Goal: Communication & Community: Share content

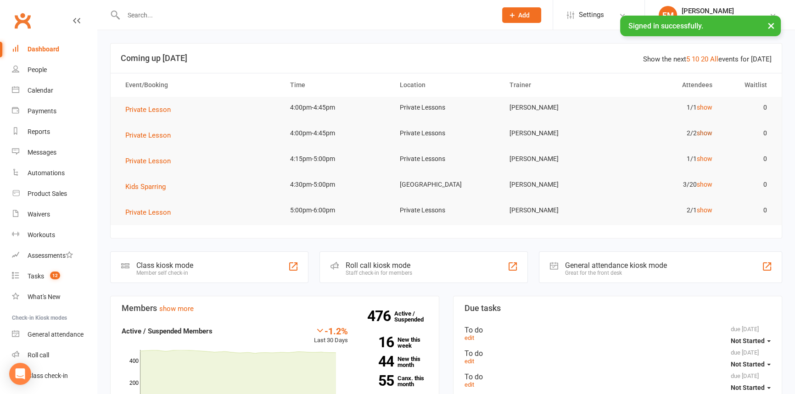
click at [709, 133] on link "show" at bounding box center [705, 132] width 16 height 7
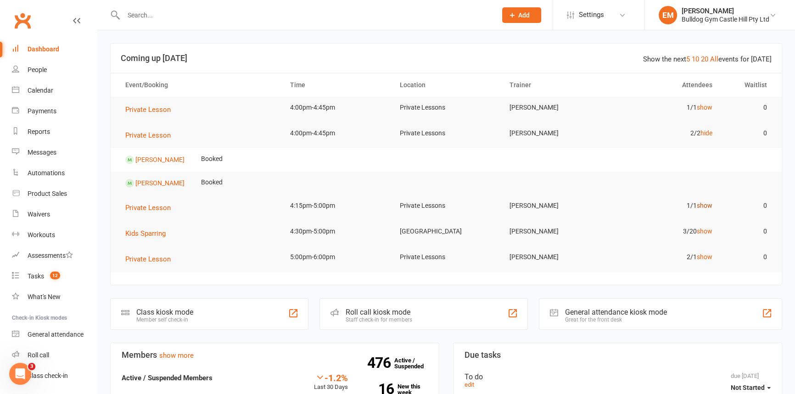
click at [707, 205] on link "show" at bounding box center [705, 205] width 16 height 7
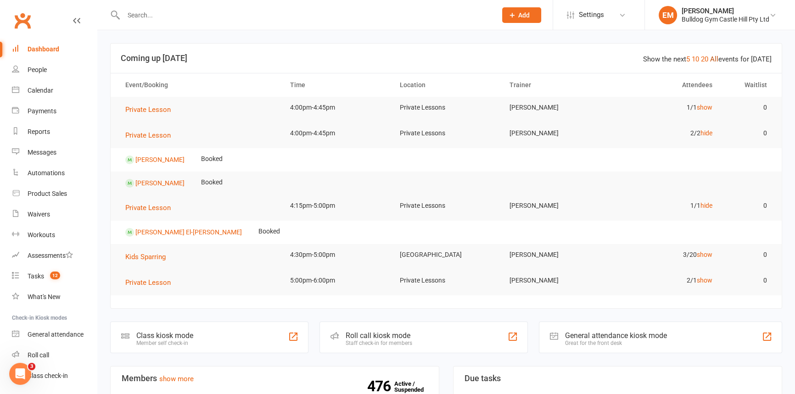
click at [719, 60] on link "All" at bounding box center [714, 59] width 8 height 8
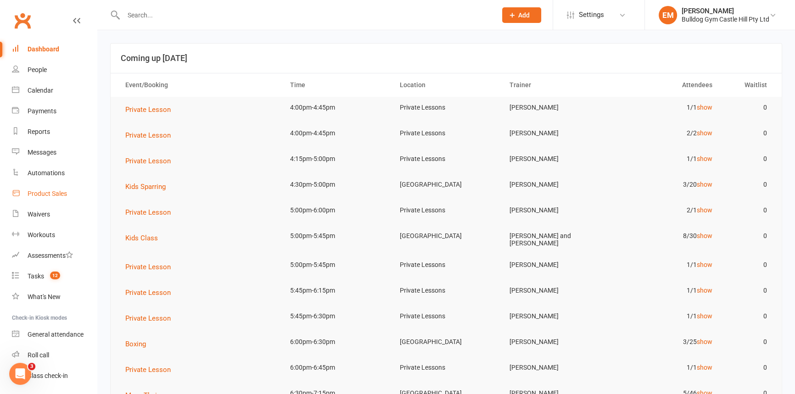
click at [28, 194] on div "Product Sales" at bounding box center [47, 193] width 39 height 7
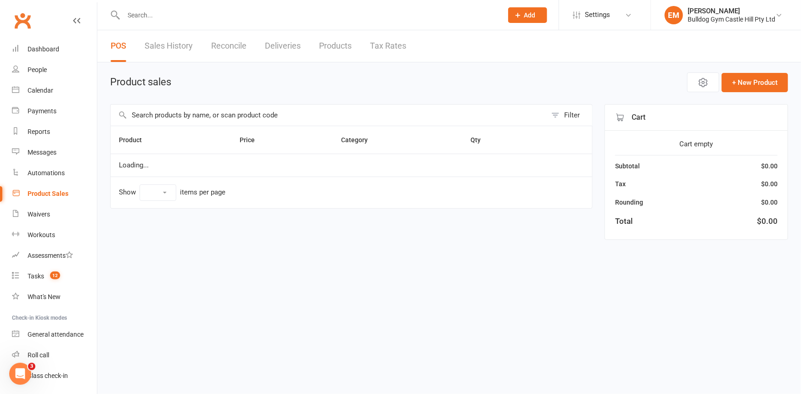
select select "100"
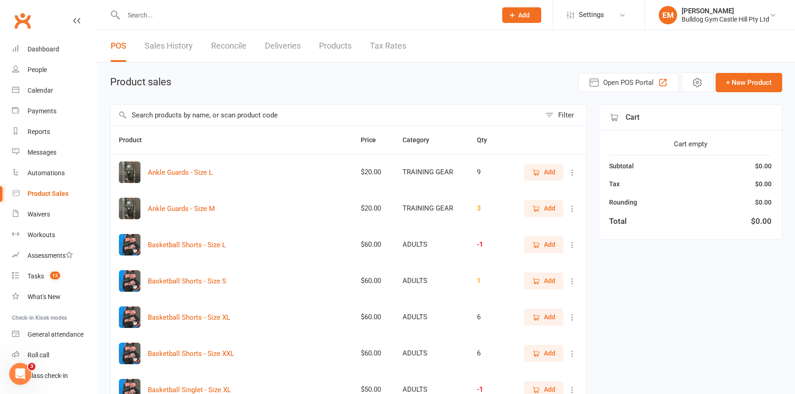
click at [314, 124] on input "text" at bounding box center [326, 115] width 430 height 21
click at [240, 18] on input "text" at bounding box center [306, 15] width 370 height 13
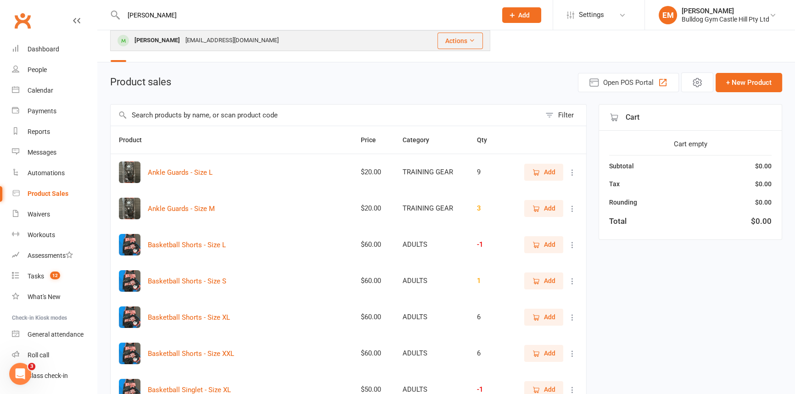
type input "[PERSON_NAME]"
click at [236, 46] on div "[EMAIL_ADDRESS][DOMAIN_NAME]" at bounding box center [232, 40] width 99 height 13
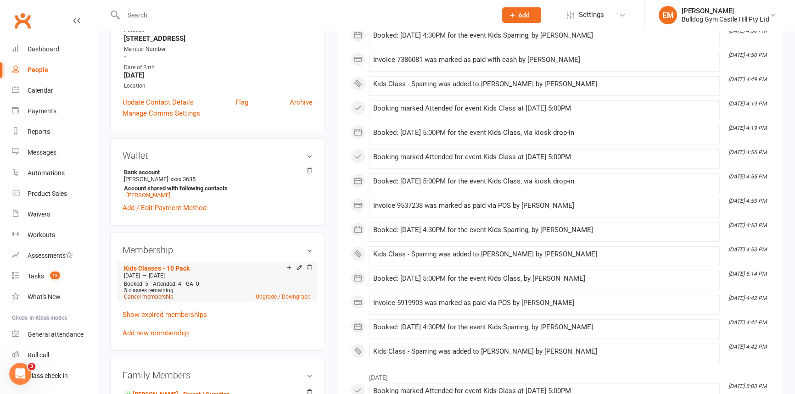
scroll to position [167, 0]
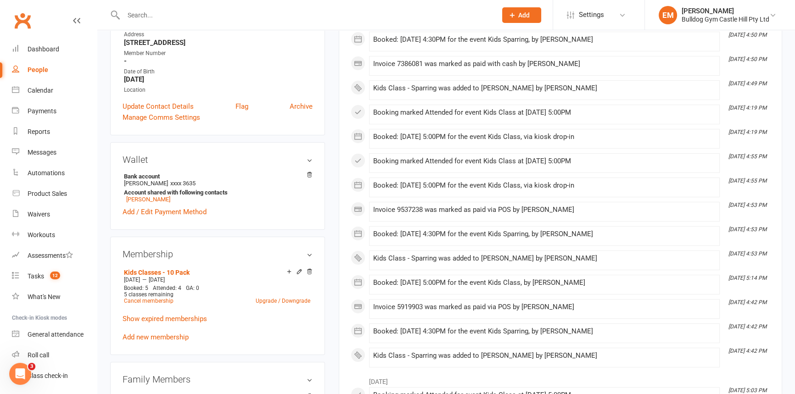
click at [149, 338] on link "Add new membership" at bounding box center [156, 337] width 66 height 8
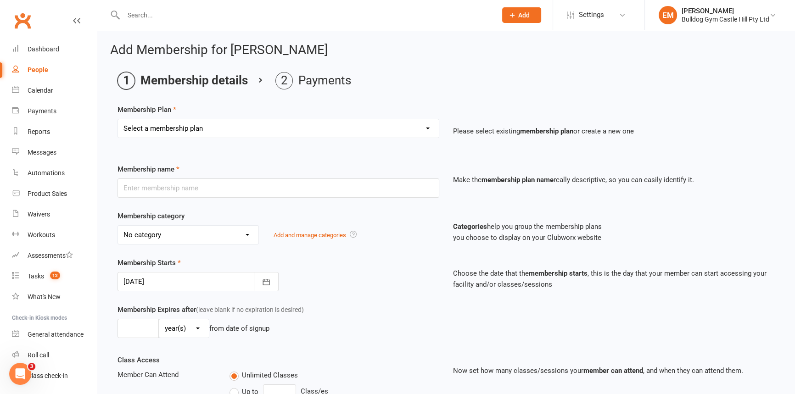
click at [345, 121] on select "Select a membership plan Create new Membership Plan Adults Class - Casual Visit…" at bounding box center [278, 128] width 321 height 18
select select "21"
click at [118, 119] on select "Select a membership plan Create new Membership Plan Adults Class - Casual Visit…" at bounding box center [278, 128] width 321 height 18
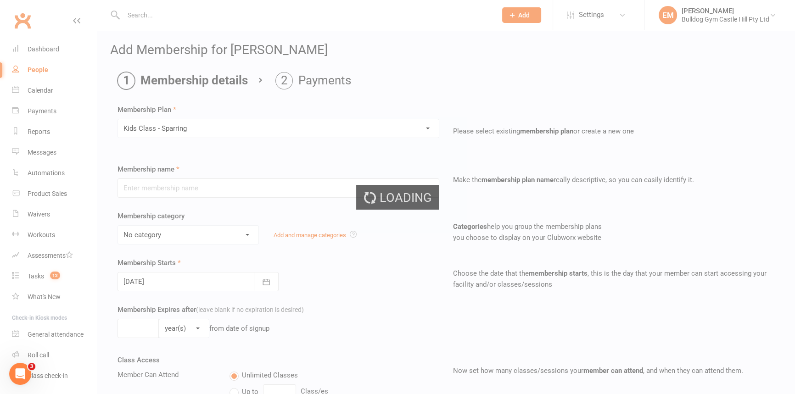
type input "Kids Class - Sparring"
select select "20"
type input "1"
select select "2"
type input "1"
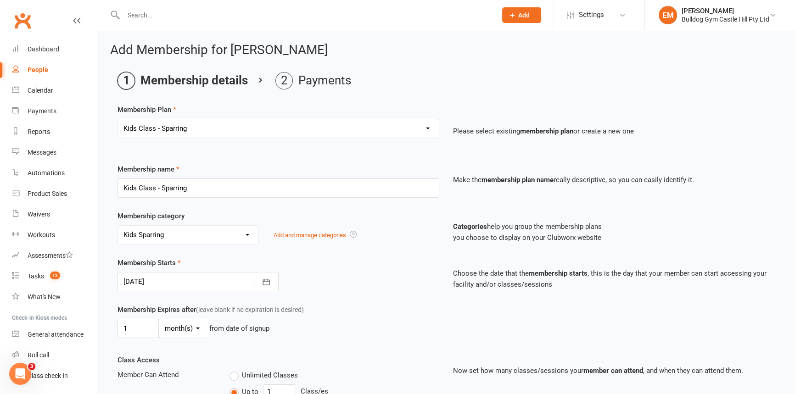
click at [270, 136] on select "Select a membership plan Create new Membership Plan Adults Class - Casual Visit…" at bounding box center [278, 128] width 321 height 18
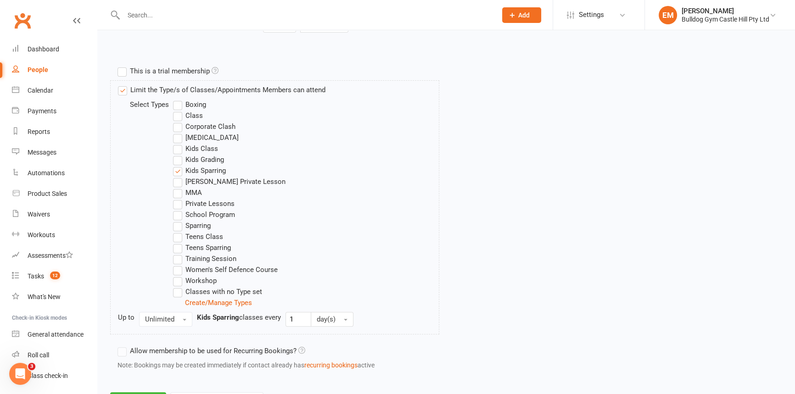
scroll to position [456, 0]
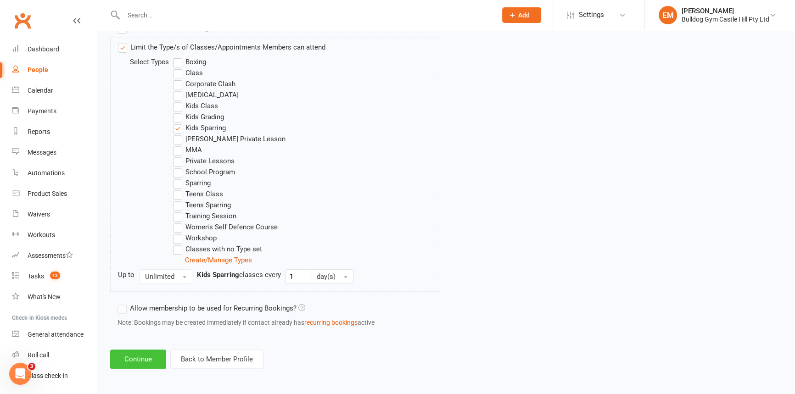
click at [138, 359] on button "Continue" at bounding box center [138, 359] width 56 height 19
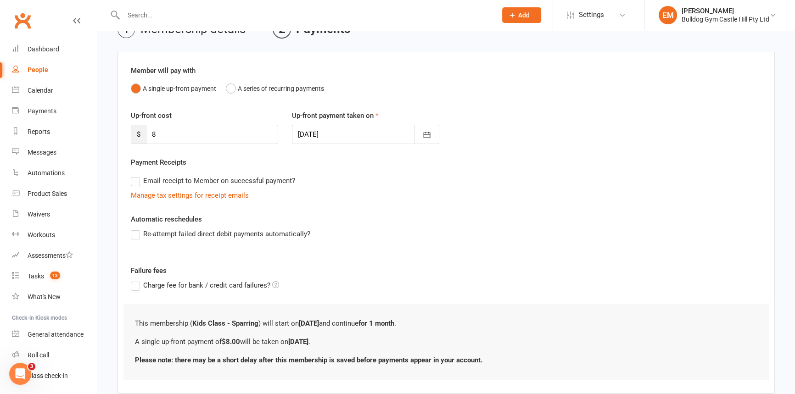
scroll to position [105, 0]
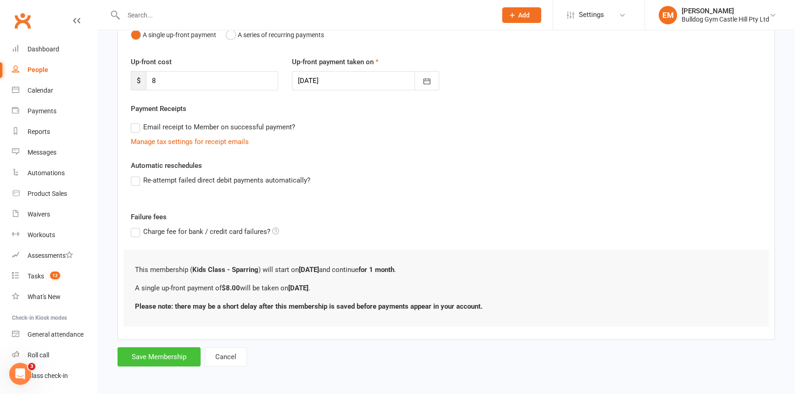
click at [165, 358] on button "Save Membership" at bounding box center [159, 357] width 83 height 19
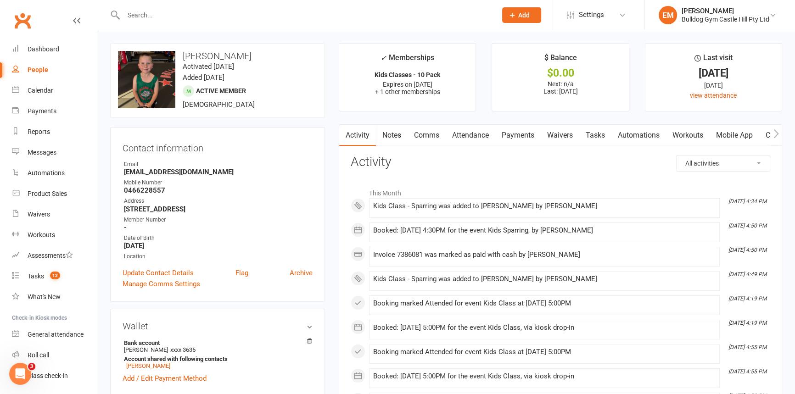
click at [522, 134] on link "Payments" at bounding box center [517, 135] width 45 height 21
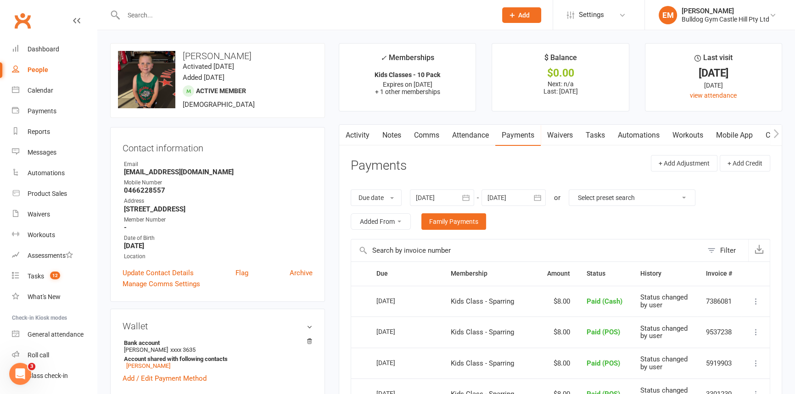
click at [33, 6] on nav "Clubworx Dashboard People Calendar Payments Reports Messages Automations Produc…" at bounding box center [48, 199] width 97 height 394
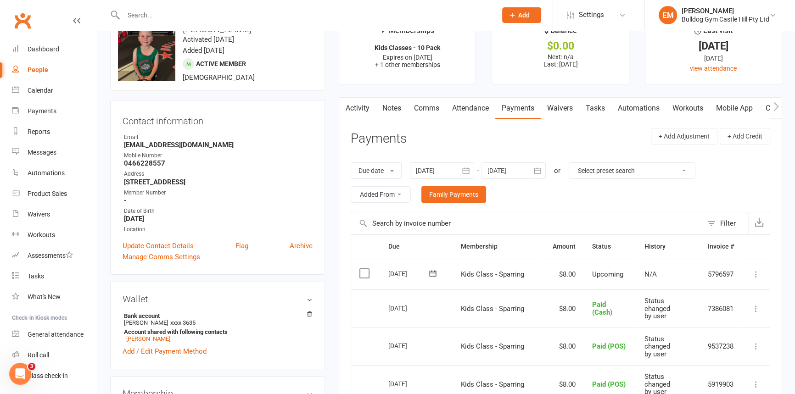
scroll to position [41, 0]
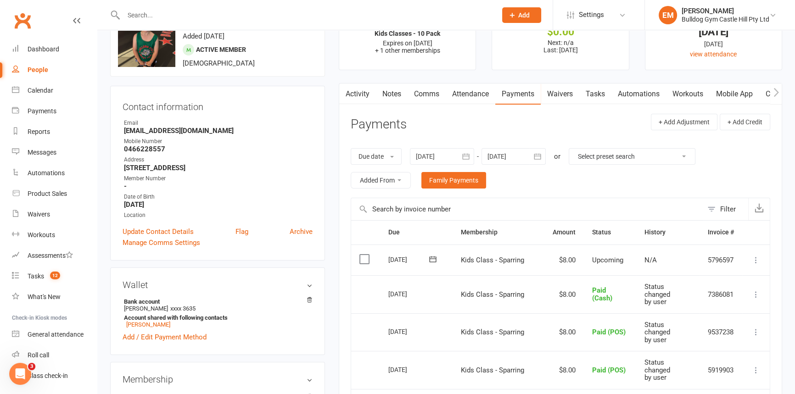
click at [760, 259] on icon at bounding box center [756, 260] width 9 height 9
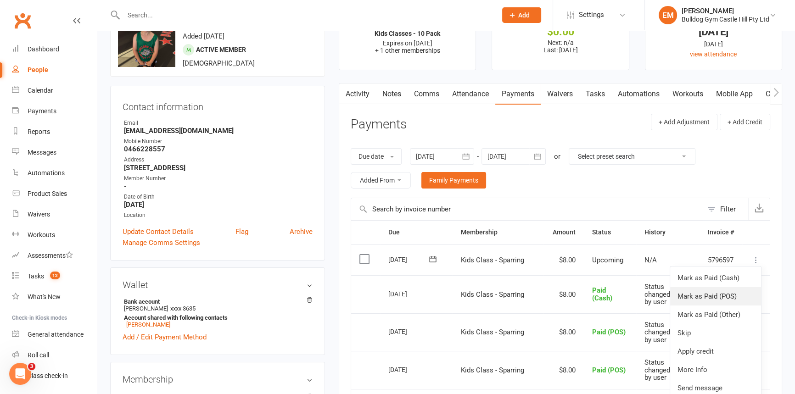
click at [730, 303] on link "Mark as Paid (POS)" at bounding box center [715, 296] width 91 height 18
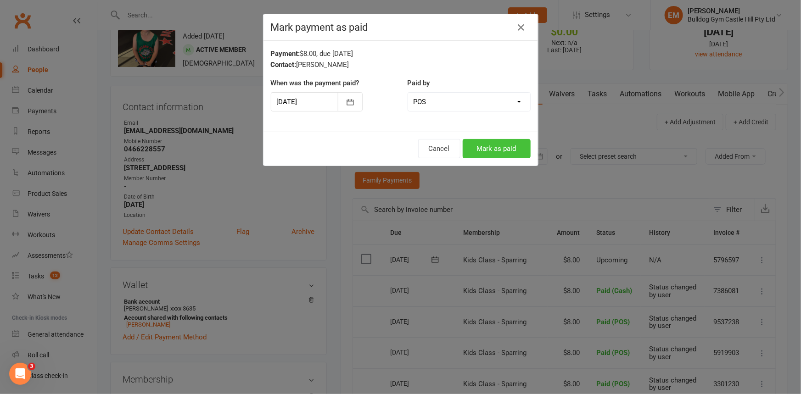
click at [500, 152] on button "Mark as paid" at bounding box center [497, 148] width 68 height 19
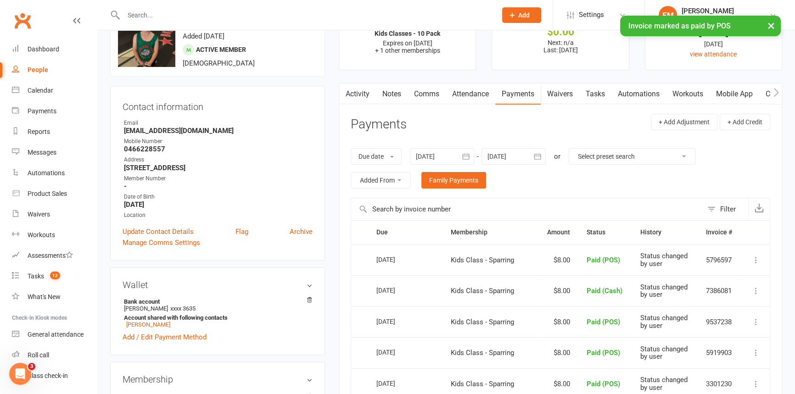
click at [478, 97] on link "Attendance" at bounding box center [471, 94] width 50 height 21
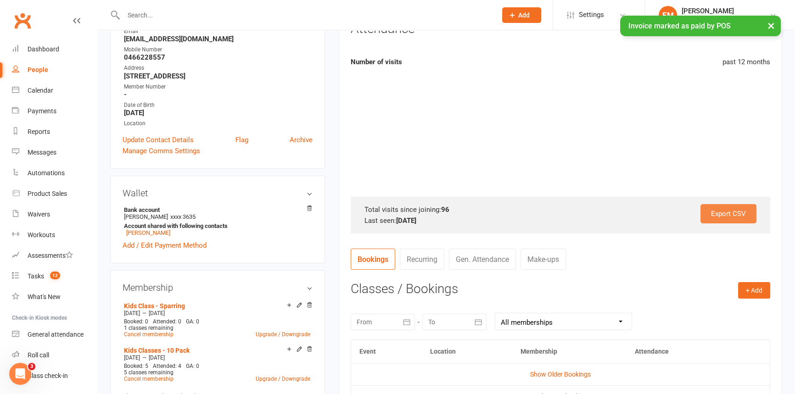
scroll to position [167, 0]
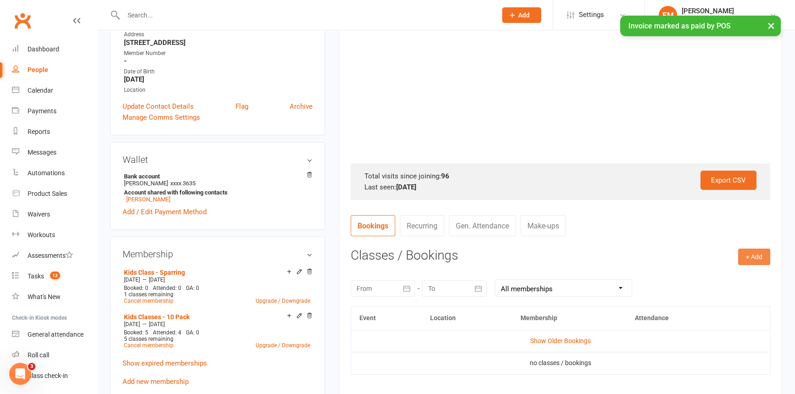
click at [743, 257] on button "+ Add" at bounding box center [754, 257] width 32 height 17
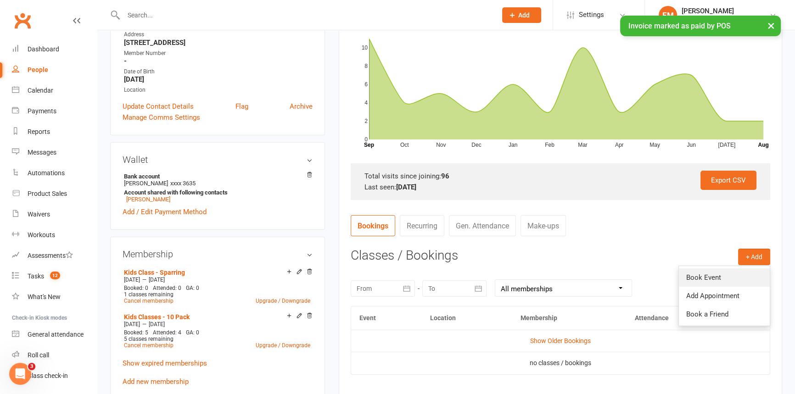
click at [737, 276] on link "Book Event" at bounding box center [724, 278] width 91 height 18
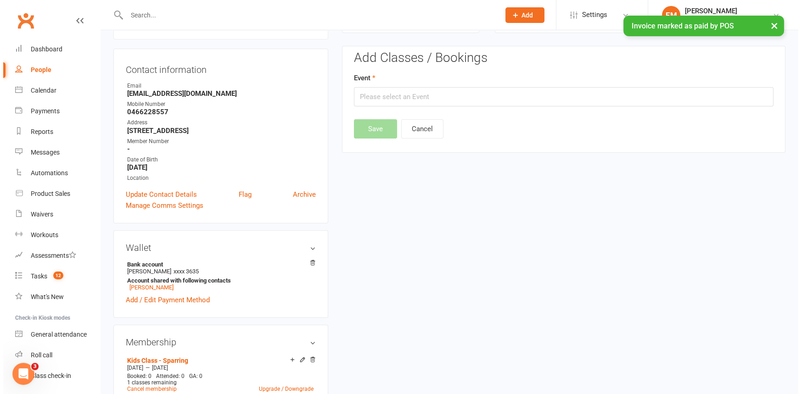
scroll to position [78, 0]
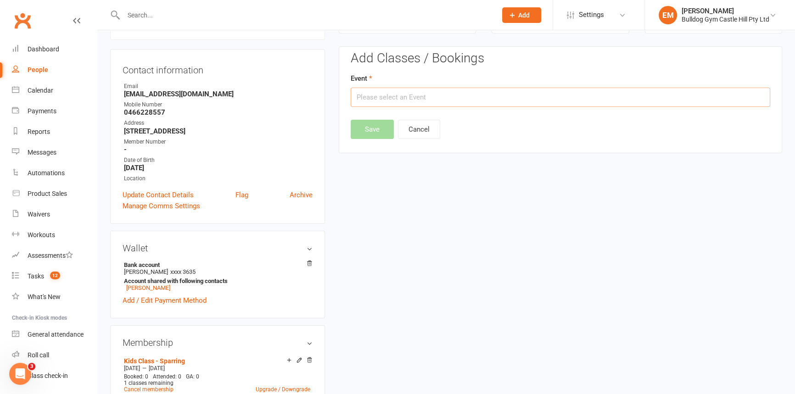
click at [635, 93] on input "text" at bounding box center [561, 97] width 420 height 19
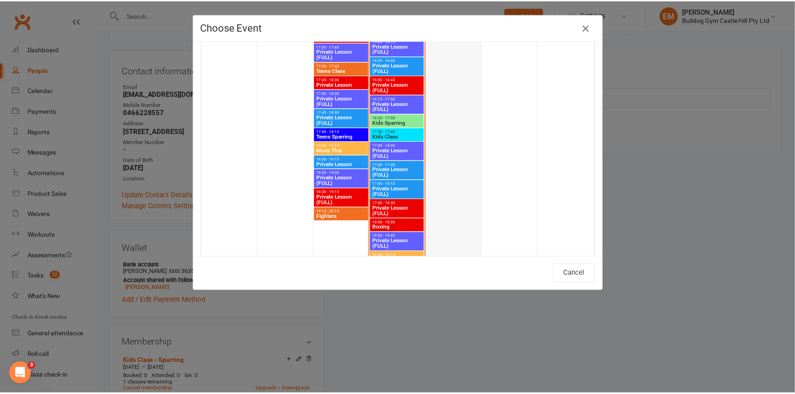
scroll to position [1865, 0]
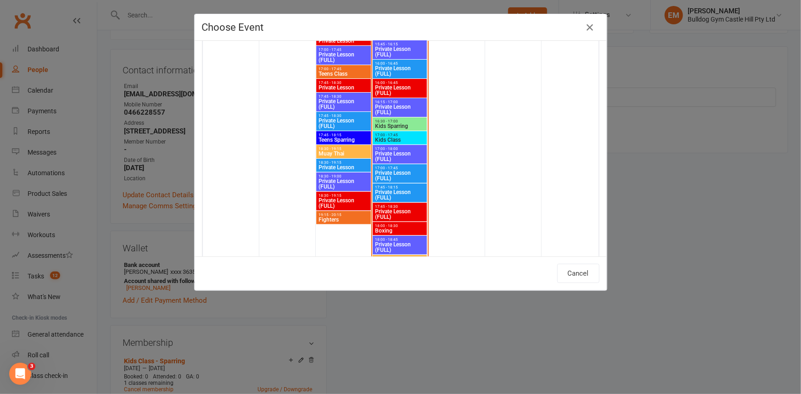
click at [410, 124] on span "Kids Sparring" at bounding box center [400, 127] width 51 height 6
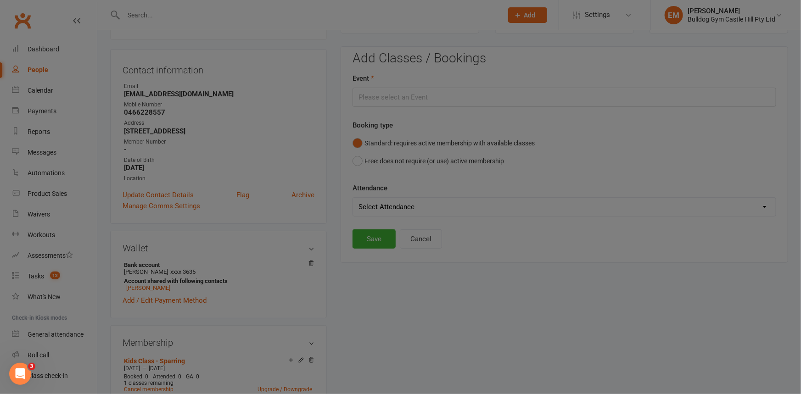
type input "Kids Sparring - Aug 13, 2025 4:30:00 PM"
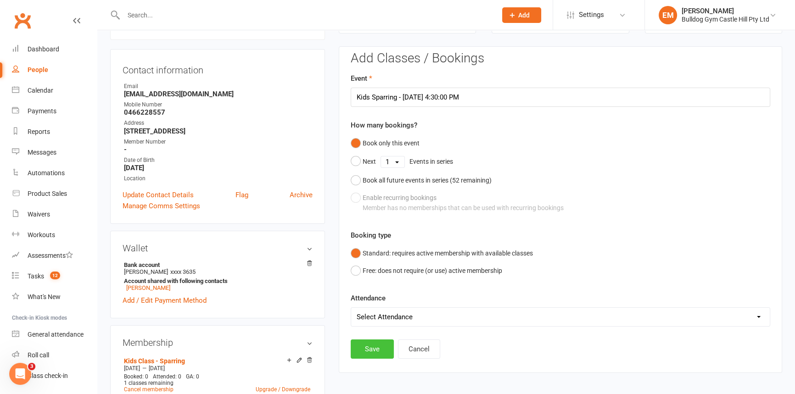
click at [364, 356] on button "Save" at bounding box center [372, 349] width 43 height 19
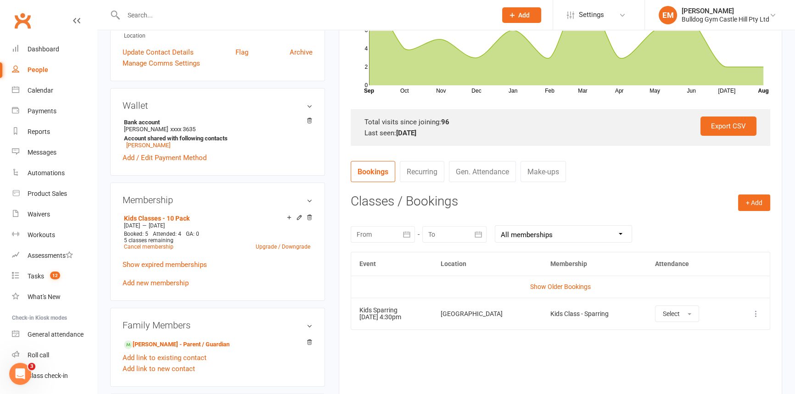
scroll to position [245, 0]
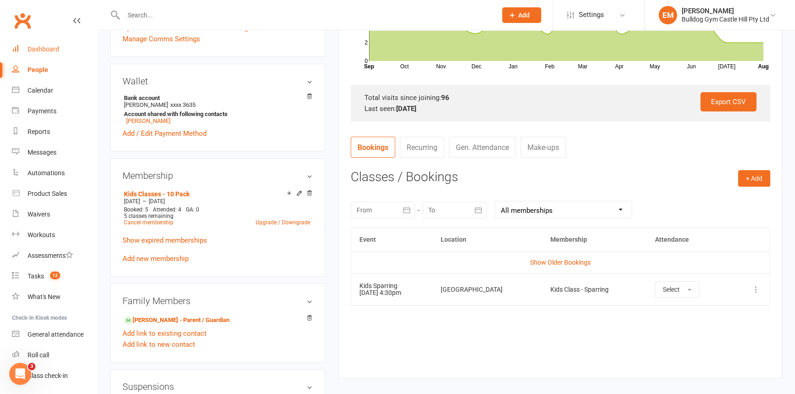
click at [26, 56] on link "Dashboard" at bounding box center [54, 49] width 85 height 21
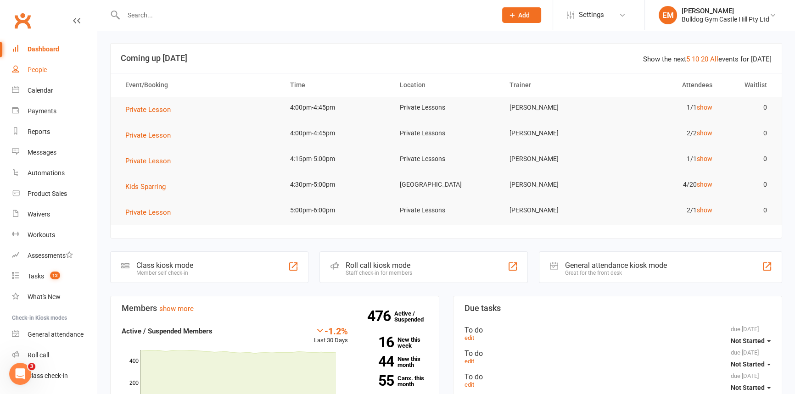
click at [49, 71] on link "People" at bounding box center [54, 70] width 85 height 21
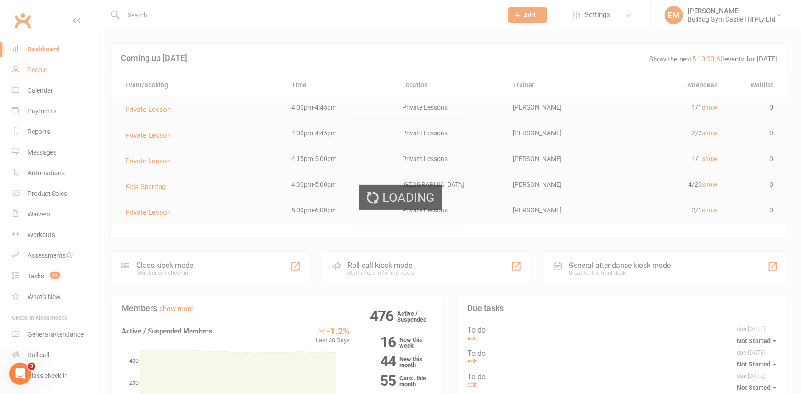
select select "100"
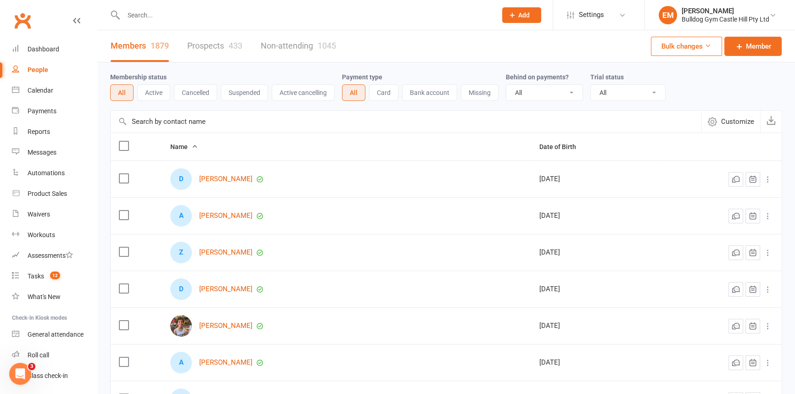
click at [204, 55] on link "Prospects 433" at bounding box center [214, 46] width 55 height 32
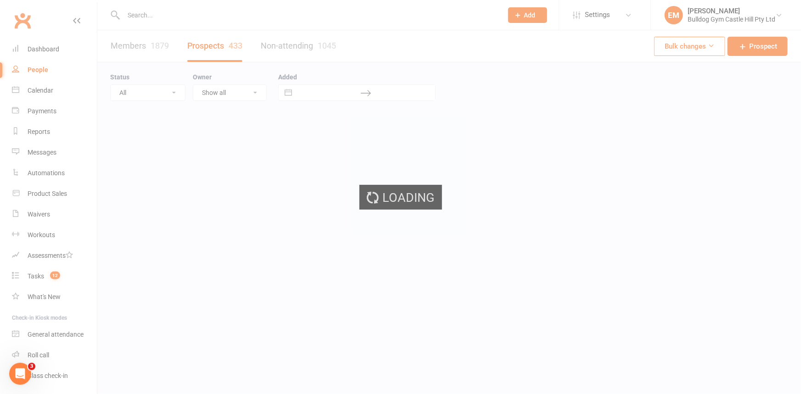
select select "100"
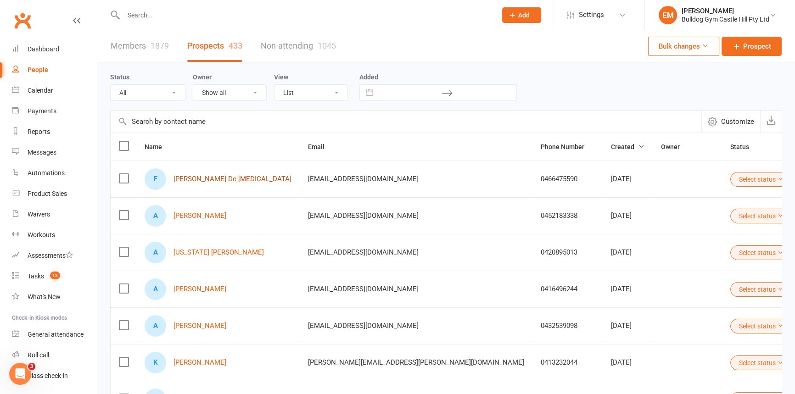
click at [192, 178] on link "[PERSON_NAME] De [MEDICAL_DATA]" at bounding box center [233, 179] width 118 height 8
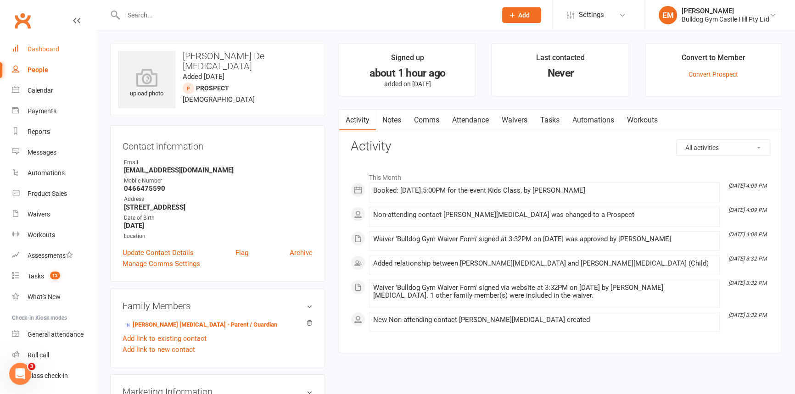
click at [48, 43] on link "Dashboard" at bounding box center [54, 49] width 85 height 21
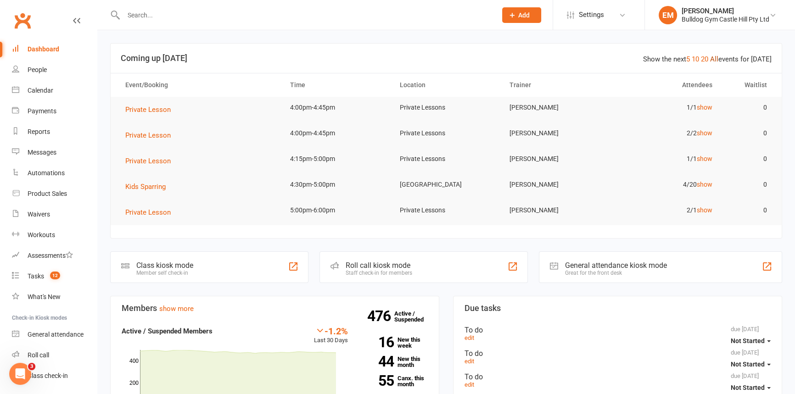
click at [714, 62] on link "All" at bounding box center [714, 59] width 8 height 8
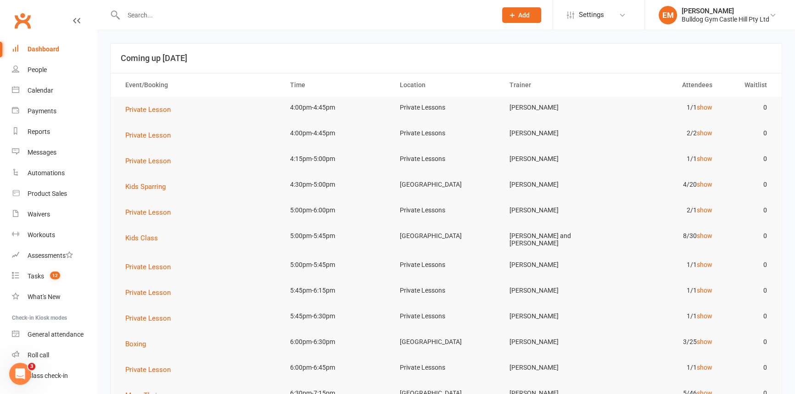
click at [708, 240] on td "8/30 show" at bounding box center [666, 236] width 110 height 22
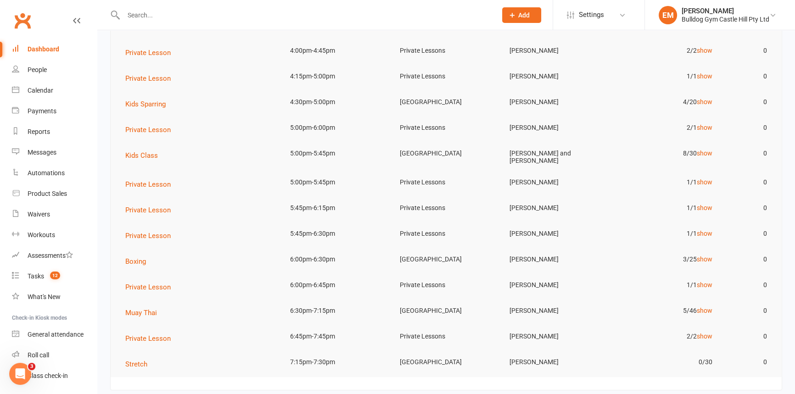
scroll to position [83, 0]
click at [706, 153] on link "show" at bounding box center [705, 152] width 16 height 7
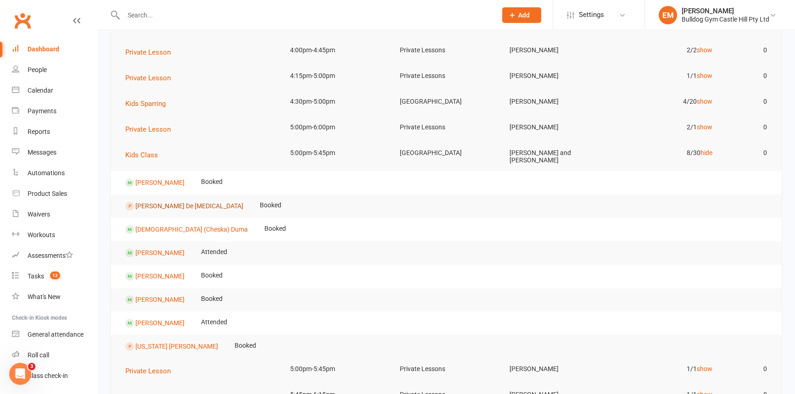
click at [163, 204] on link "[PERSON_NAME] De [MEDICAL_DATA]" at bounding box center [189, 205] width 108 height 7
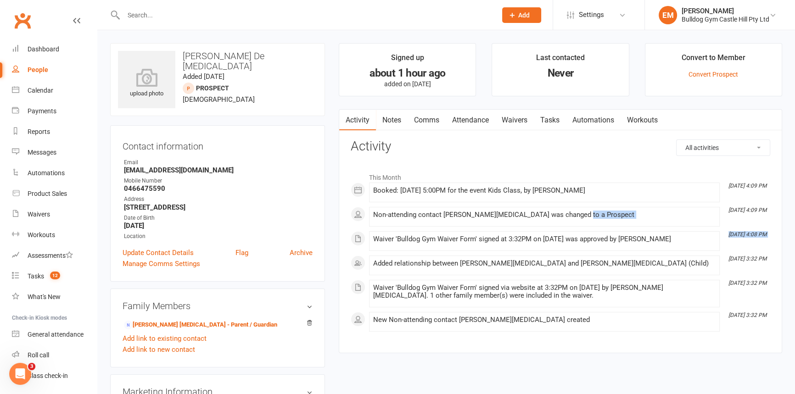
drag, startPoint x: 374, startPoint y: 242, endPoint x: 679, endPoint y: 225, distance: 305.8
click at [678, 225] on div "This Month Aug 13, 4:09 PM Booked: 13 Aug 2025 at 5:00PM for the event Kids Cla…" at bounding box center [561, 250] width 420 height 164
click at [710, 228] on div "This Month Aug 13, 4:09 PM Booked: 13 Aug 2025 at 5:00PM for the event Kids Cla…" at bounding box center [561, 250] width 420 height 164
click at [169, 253] on link "Update Contact Details" at bounding box center [158, 252] width 71 height 11
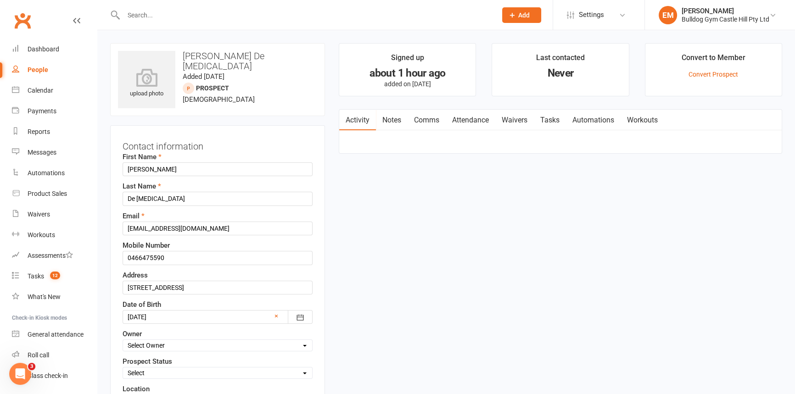
scroll to position [43, 0]
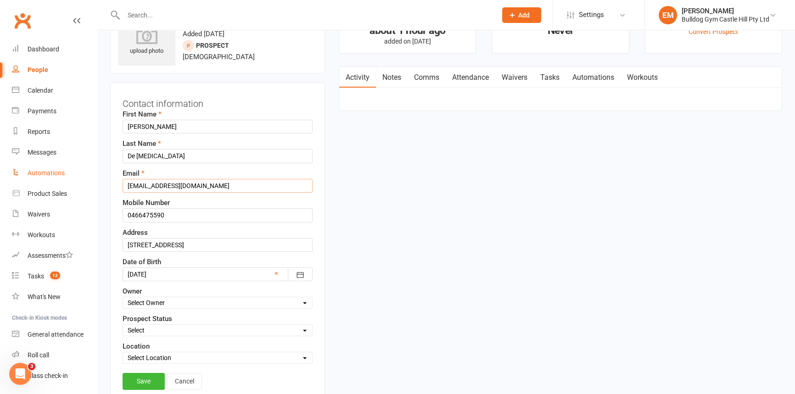
drag, startPoint x: 218, startPoint y: 184, endPoint x: 67, endPoint y: 180, distance: 151.1
type input "[EMAIL_ADDRESS][DOMAIN_NAME]"
click at [133, 383] on link "Save" at bounding box center [144, 381] width 42 height 17
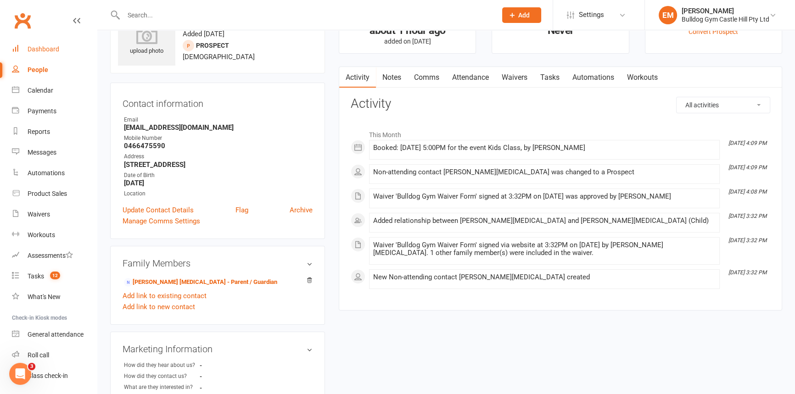
click at [63, 48] on link "Dashboard" at bounding box center [54, 49] width 85 height 21
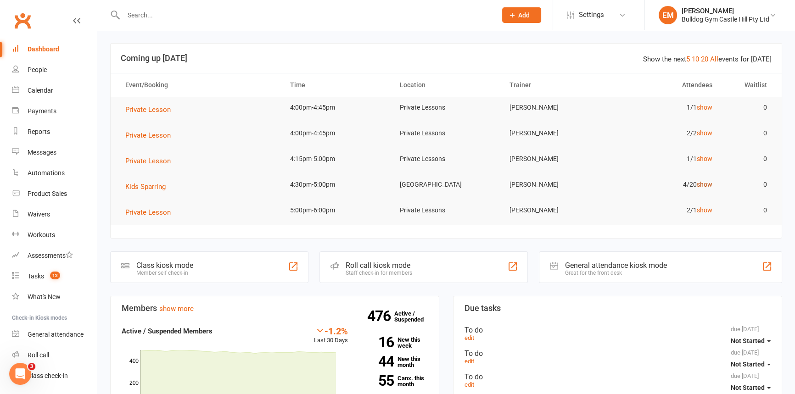
click at [709, 184] on link "show" at bounding box center [705, 184] width 16 height 7
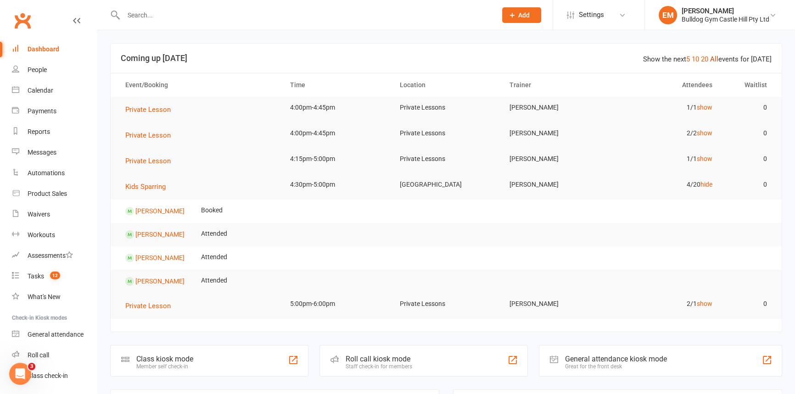
click at [717, 61] on link "All" at bounding box center [714, 59] width 8 height 8
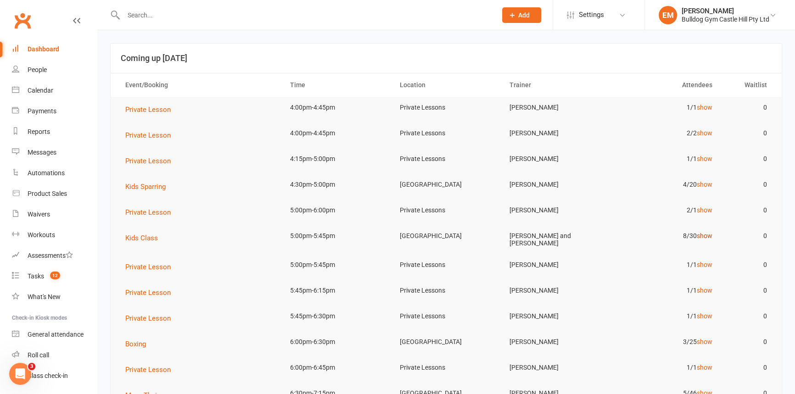
click at [705, 235] on link "show" at bounding box center [705, 235] width 16 height 7
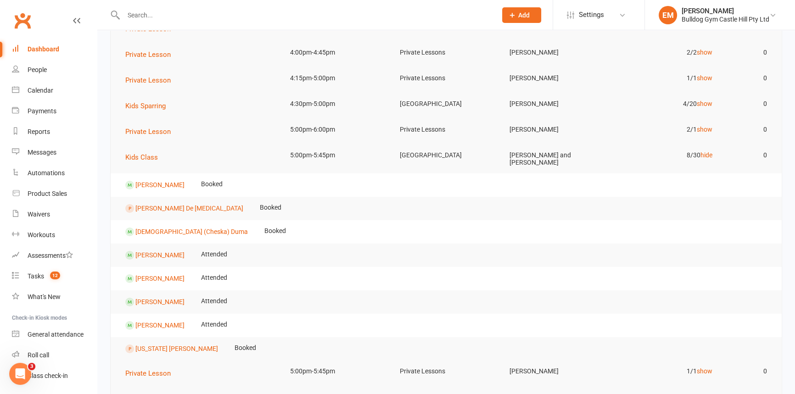
scroll to position [83, 0]
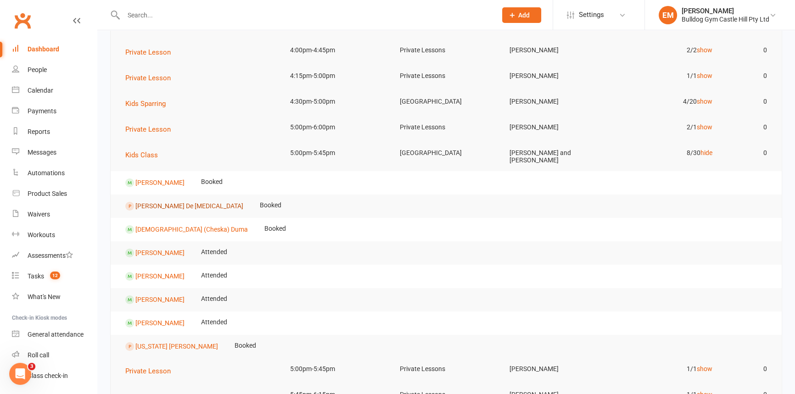
click at [168, 203] on link "[PERSON_NAME] De [MEDICAL_DATA]" at bounding box center [189, 205] width 108 height 7
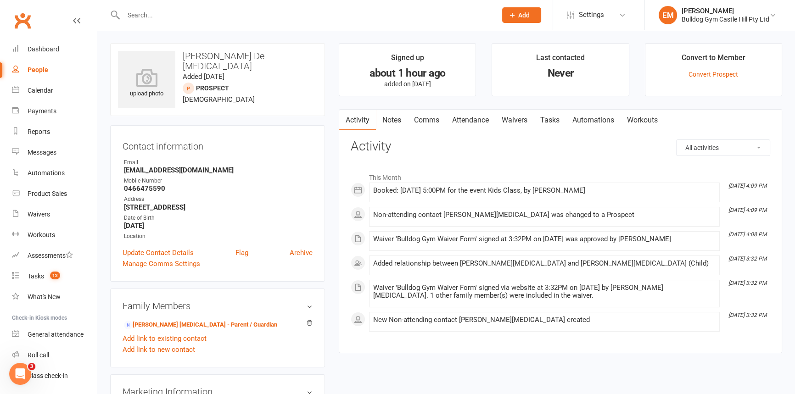
click at [436, 122] on link "Comms" at bounding box center [427, 120] width 38 height 21
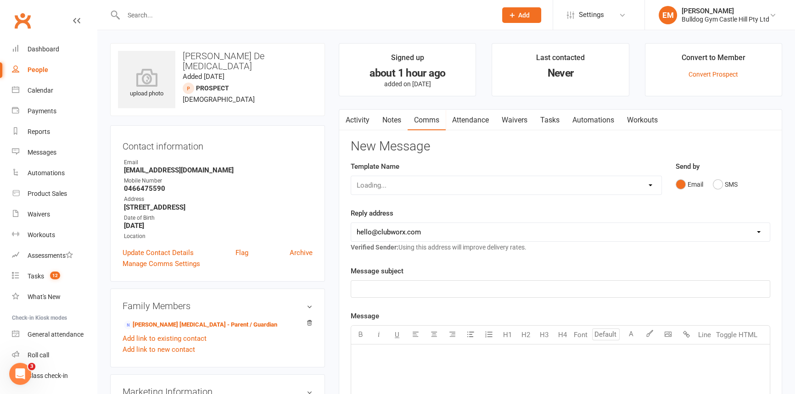
drag, startPoint x: 610, startPoint y: 188, endPoint x: 607, endPoint y: 194, distance: 7.0
click at [606, 197] on div "Template Name Loading..." at bounding box center [506, 184] width 325 height 47
click at [607, 194] on div "Loading..." at bounding box center [506, 185] width 311 height 19
click at [591, 186] on div "Loading..." at bounding box center [506, 185] width 311 height 19
click at [587, 188] on select "Select Template [Email] 6 week challenge [Push Notification] 6 Week Challenge […" at bounding box center [506, 185] width 310 height 18
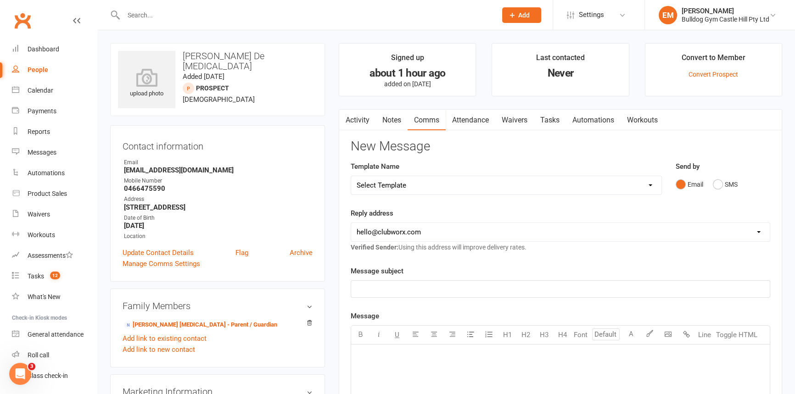
select select "31"
click at [351, 176] on select "Select Template [Email] 6 week challenge [Push Notification] 6 Week Challenge […" at bounding box center [506, 185] width 310 height 18
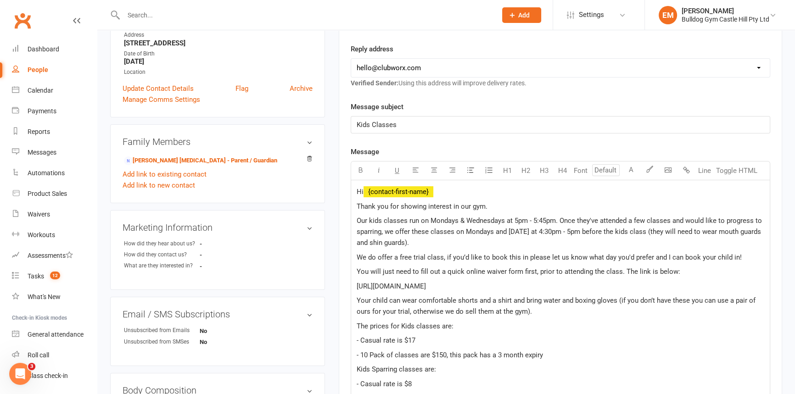
scroll to position [167, 0]
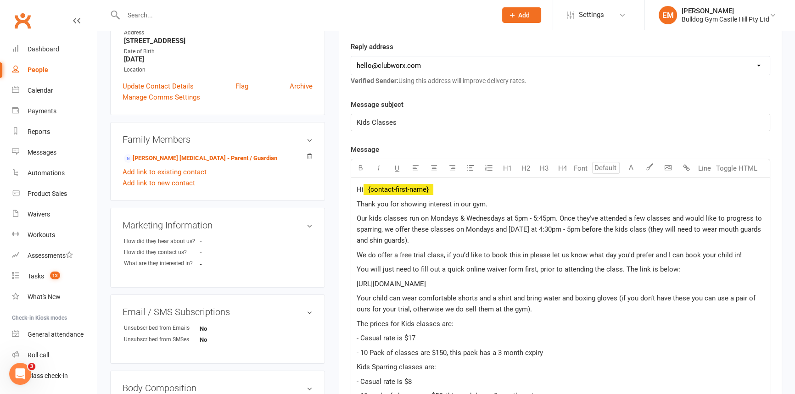
click at [522, 87] on div "New Message Template Name Select Template [Email] 6 week challenge [Push Notifi…" at bounding box center [561, 329] width 420 height 713
drag, startPoint x: 352, startPoint y: 253, endPoint x: 782, endPoint y: 280, distance: 431.0
click at [782, 280] on main "Signed up about 1 hour ago added on 13 Aug 2025 Last contacted Never Convert to…" at bounding box center [560, 292] width 457 height 833
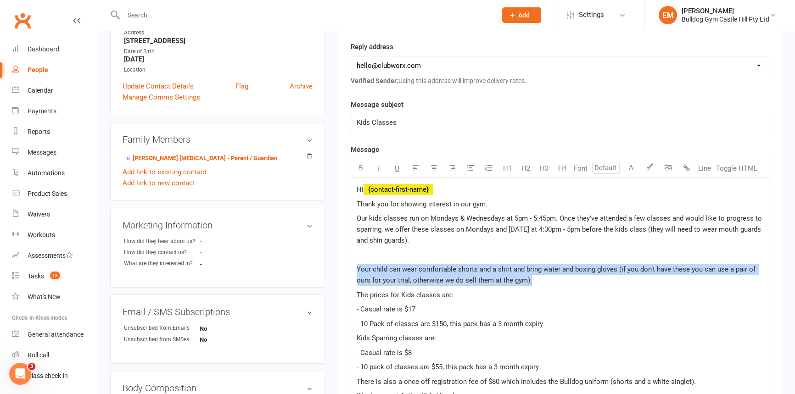
drag, startPoint x: 358, startPoint y: 264, endPoint x: 558, endPoint y: 276, distance: 200.5
click at [558, 276] on p "Your child can wear comfortable shorts and a shirt and bring water and boxing g…" at bounding box center [561, 275] width 408 height 22
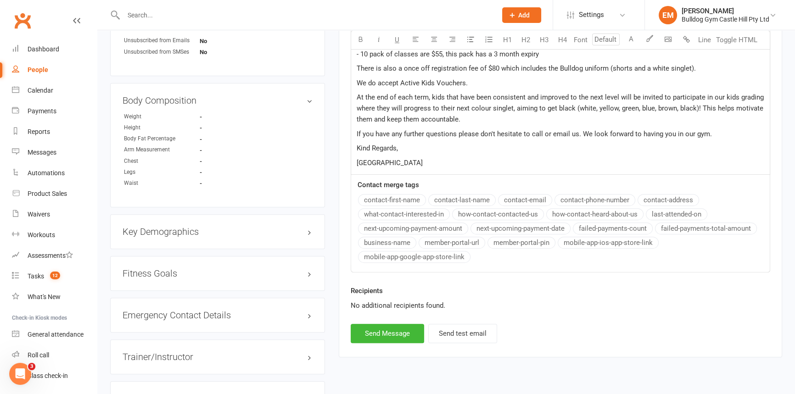
scroll to position [500, 0]
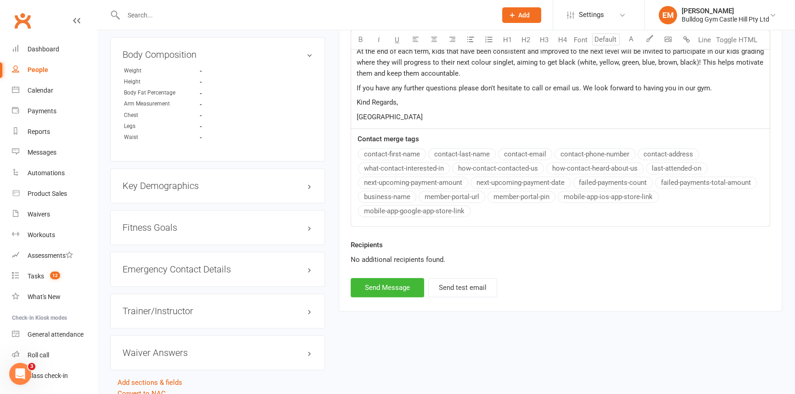
click at [387, 288] on button "Send Message" at bounding box center [387, 287] width 73 height 19
select select
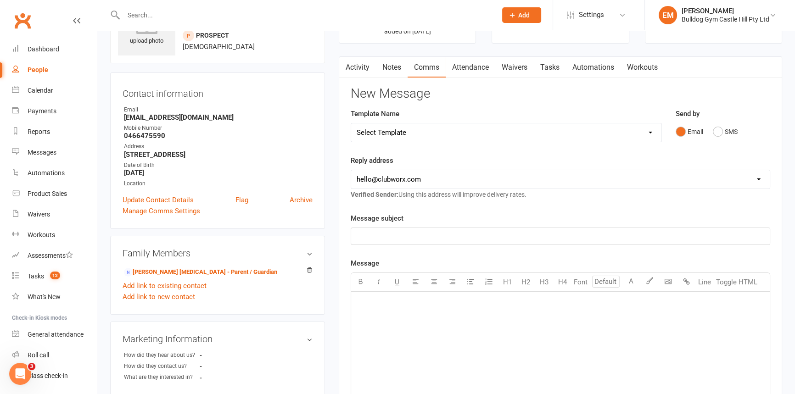
scroll to position [41, 0]
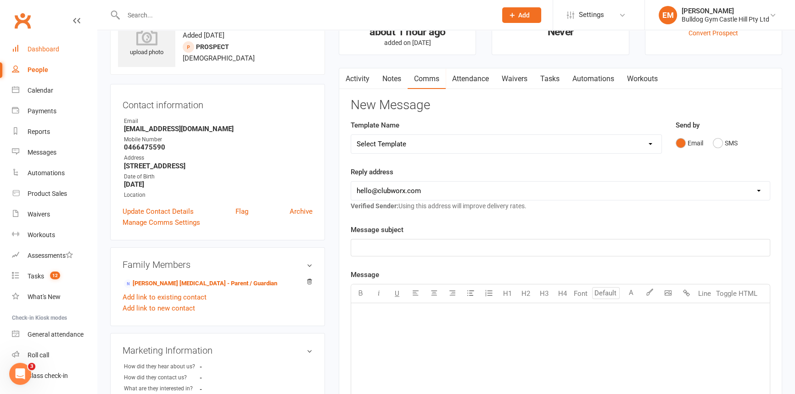
click at [34, 55] on link "Dashboard" at bounding box center [54, 49] width 85 height 21
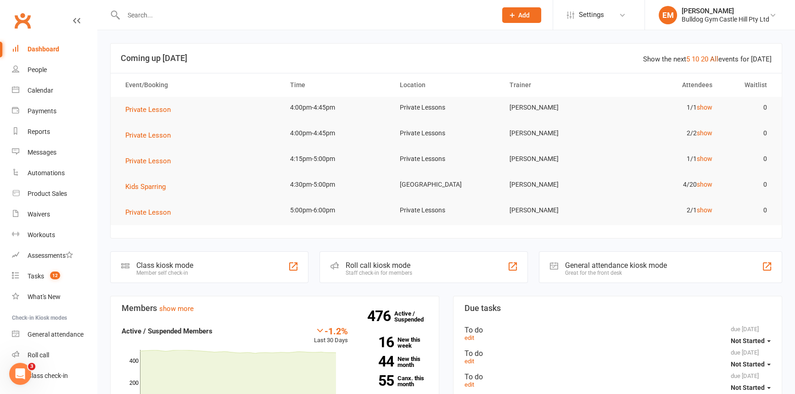
click at [718, 55] on link "All" at bounding box center [714, 59] width 8 height 8
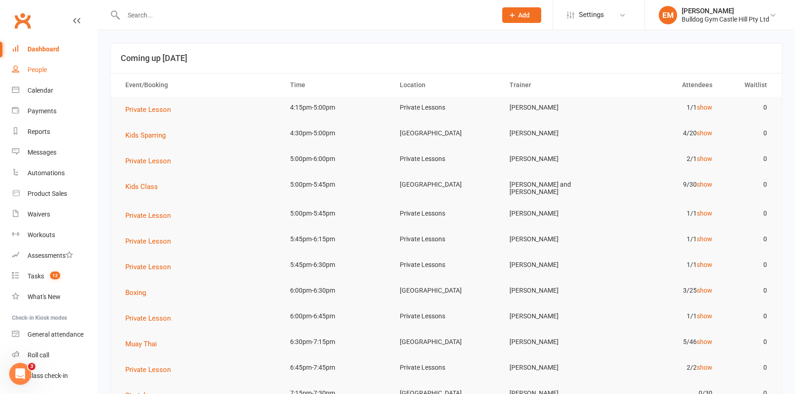
click at [37, 65] on link "People" at bounding box center [54, 70] width 85 height 21
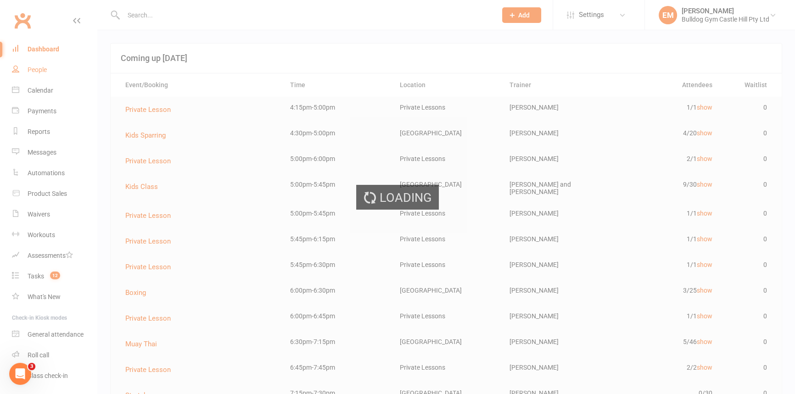
select select "100"
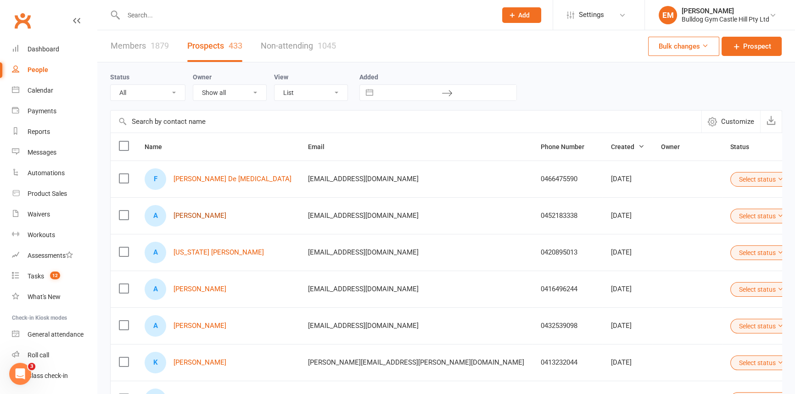
click at [188, 215] on link "[PERSON_NAME]" at bounding box center [200, 216] width 53 height 8
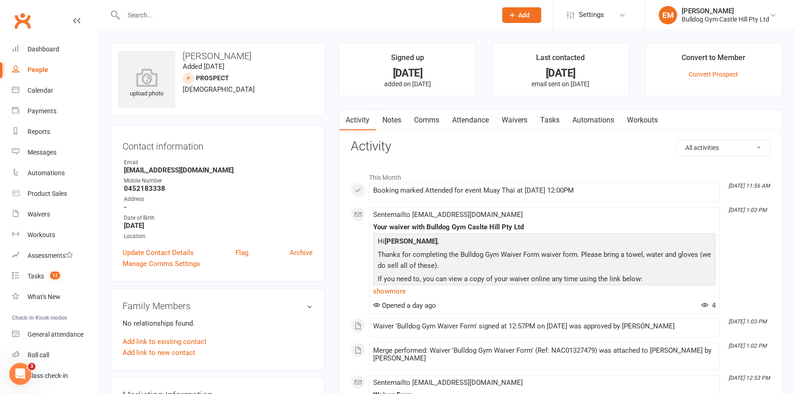
click at [431, 126] on link "Comms" at bounding box center [427, 120] width 38 height 21
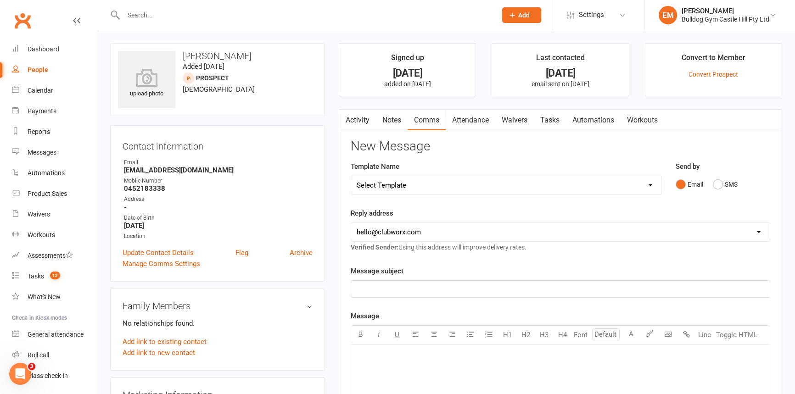
click at [464, 187] on select "Select Template [Email] 6 week challenge [Push Notification] 6 Week Challenge […" at bounding box center [506, 185] width 310 height 18
select select "52"
click at [351, 176] on select "Select Template [Email] 6 week challenge [Push Notification] 6 Week Challenge […" at bounding box center [506, 185] width 310 height 18
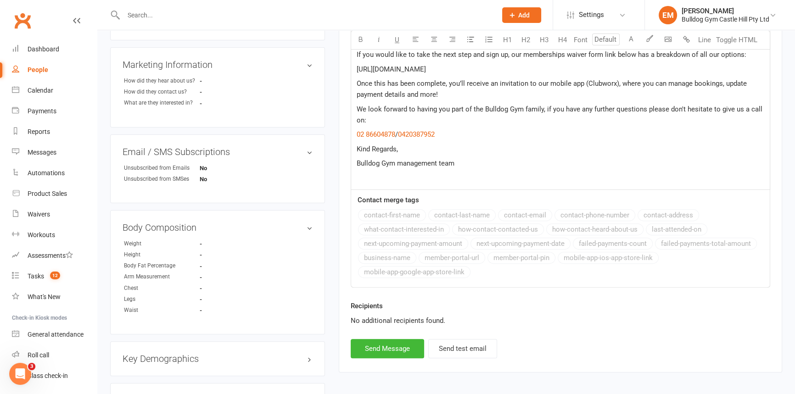
scroll to position [334, 0]
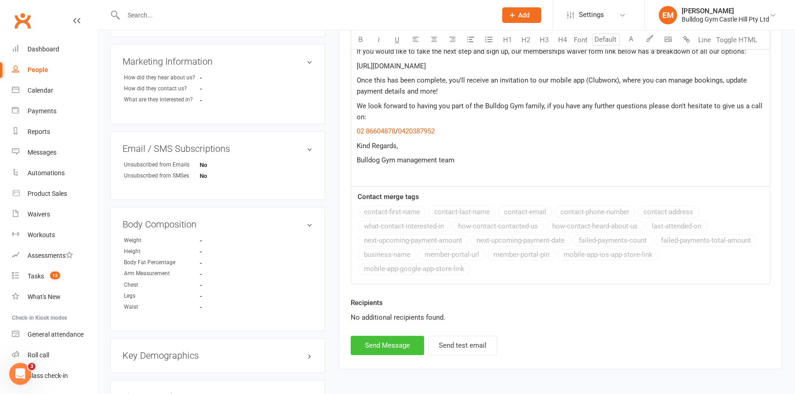
click at [377, 347] on button "Send Message" at bounding box center [387, 345] width 73 height 19
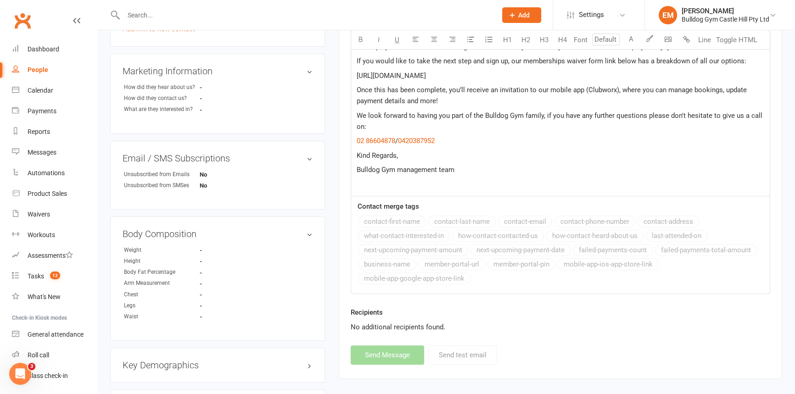
select select
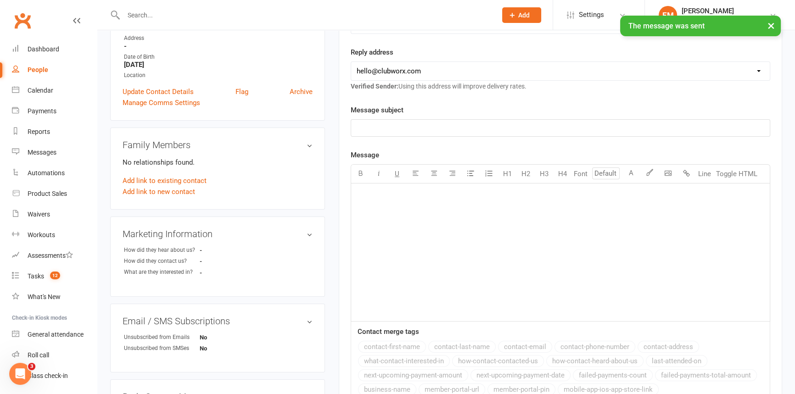
scroll to position [41, 0]
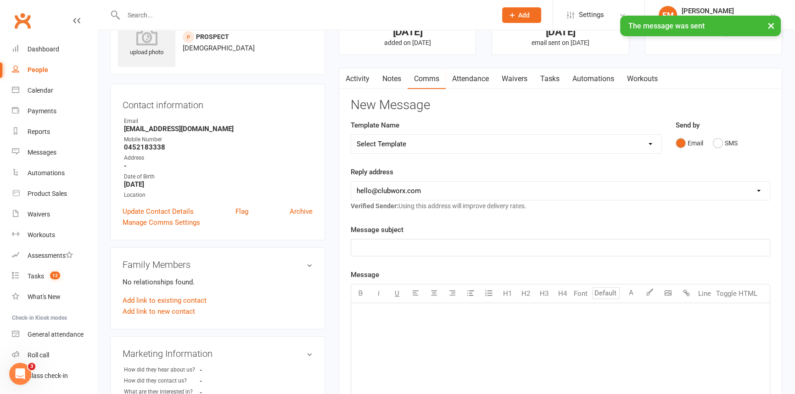
click at [357, 81] on link "Activity" at bounding box center [357, 78] width 37 height 21
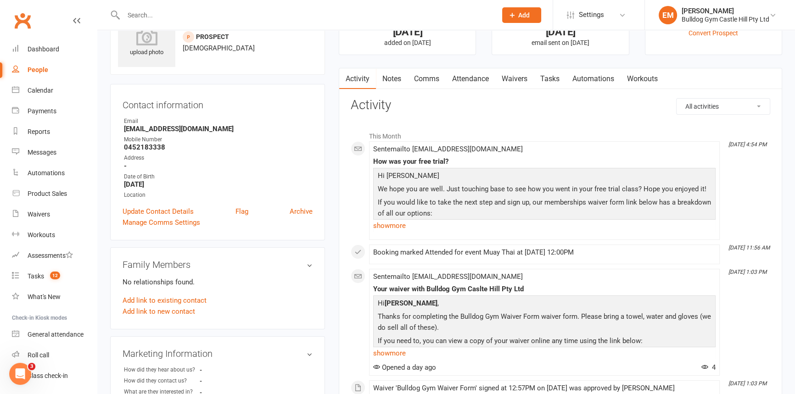
click at [43, 72] on div "People" at bounding box center [38, 69] width 21 height 7
select select "100"
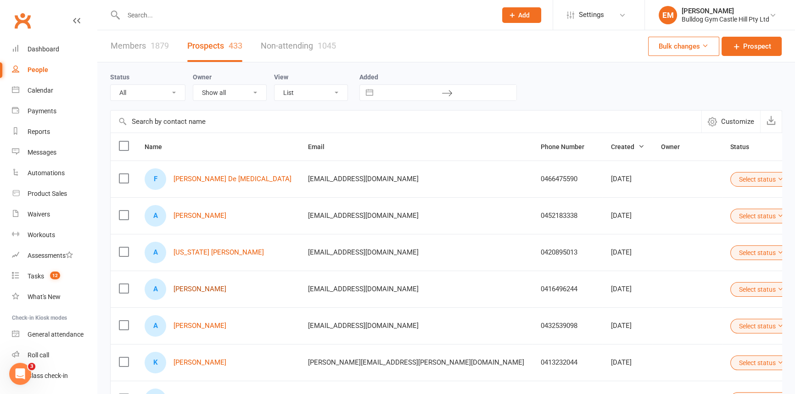
click at [206, 290] on link "[PERSON_NAME]" at bounding box center [200, 290] width 53 height 8
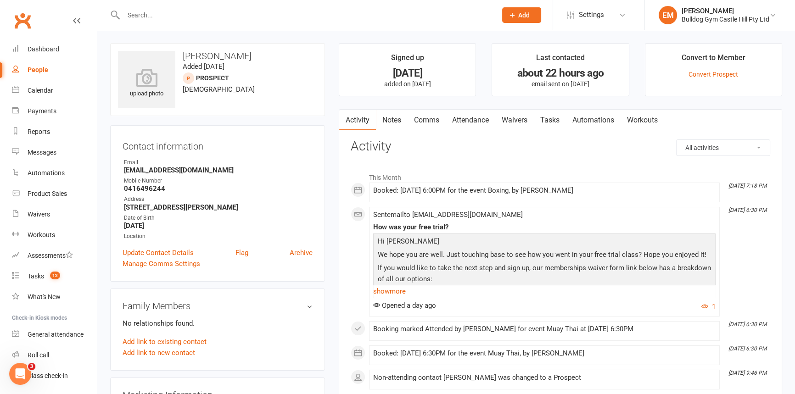
click at [49, 71] on link "People" at bounding box center [54, 70] width 85 height 21
select select "100"
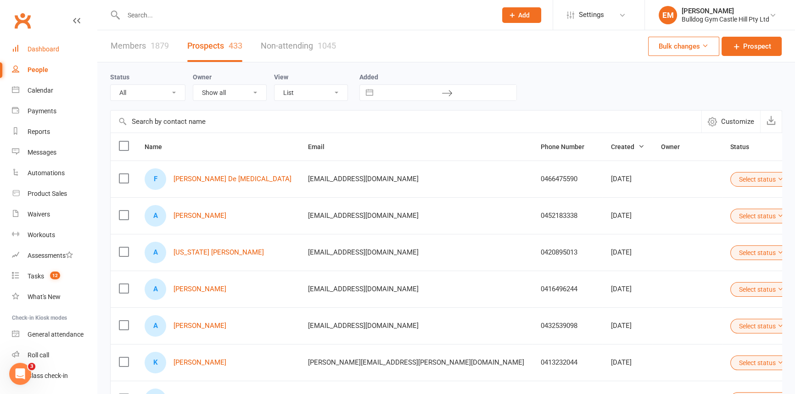
click at [30, 45] on link "Dashboard" at bounding box center [54, 49] width 85 height 21
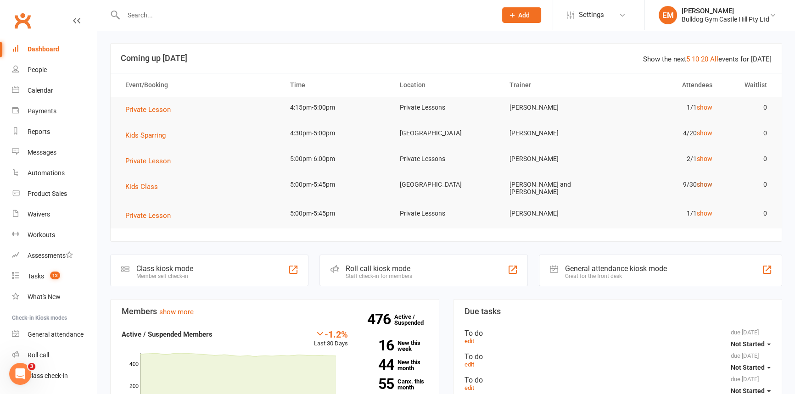
click at [703, 185] on link "show" at bounding box center [705, 184] width 16 height 7
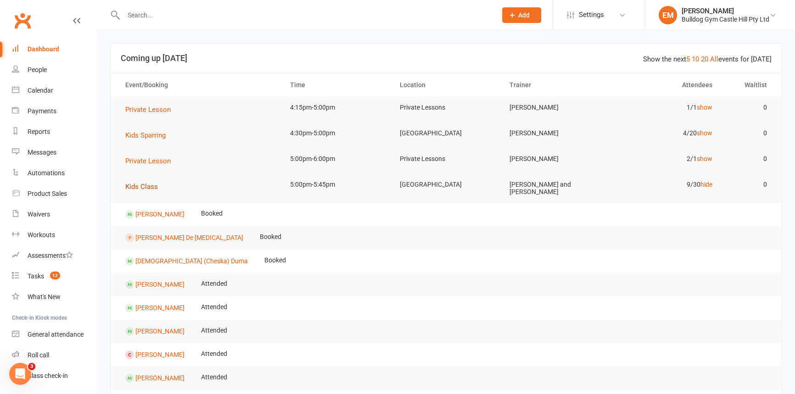
click at [145, 189] on span "Kids Class" at bounding box center [141, 187] width 33 height 8
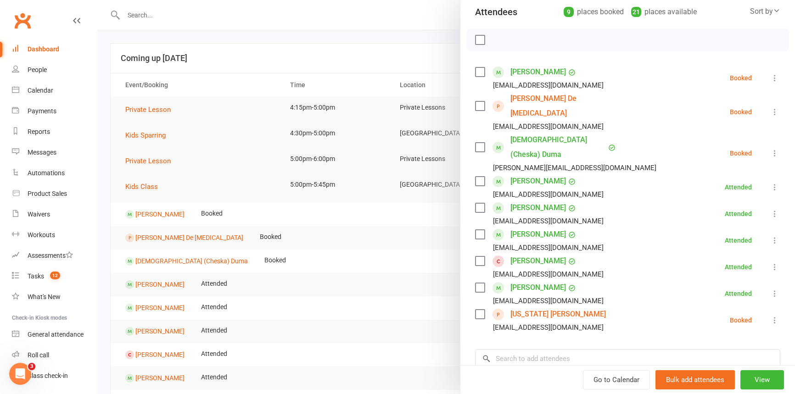
scroll to position [125, 0]
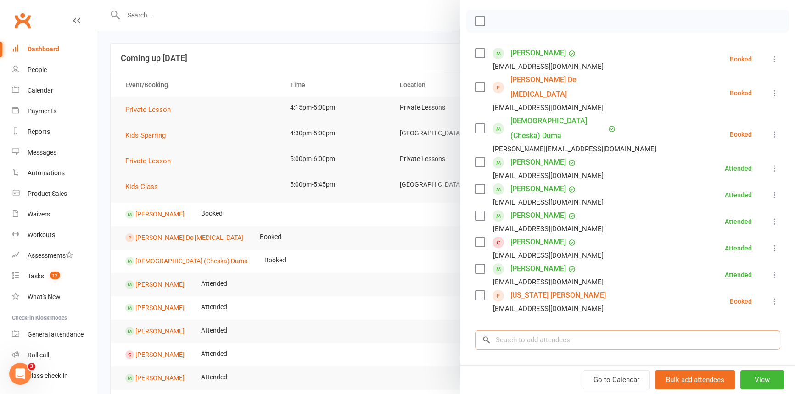
click at [563, 331] on input "search" at bounding box center [627, 340] width 305 height 19
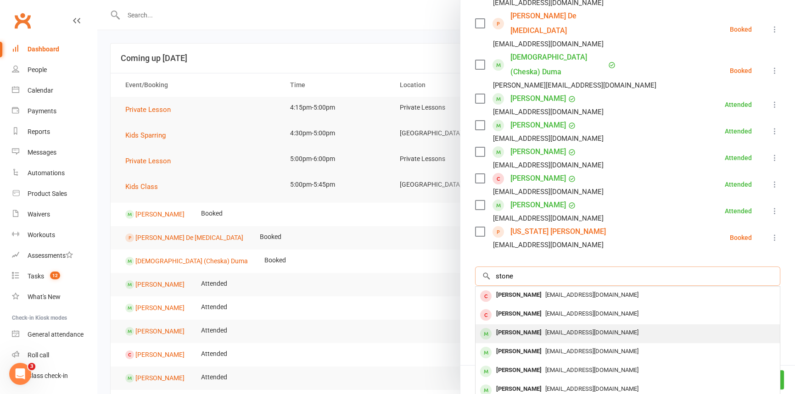
scroll to position [208, 0]
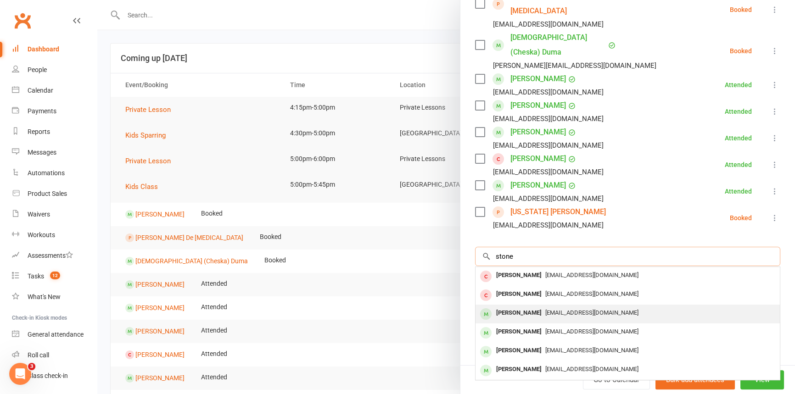
type input "stone"
click at [620, 307] on div "[EMAIL_ADDRESS][DOMAIN_NAME]" at bounding box center [627, 313] width 297 height 13
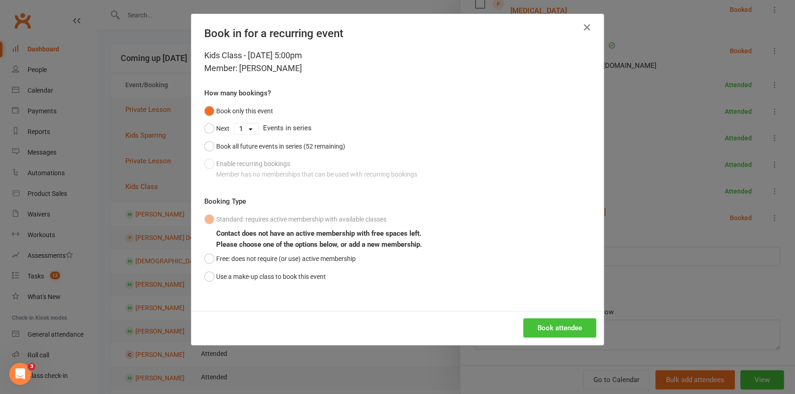
click at [558, 332] on button "Book attendee" at bounding box center [559, 328] width 73 height 19
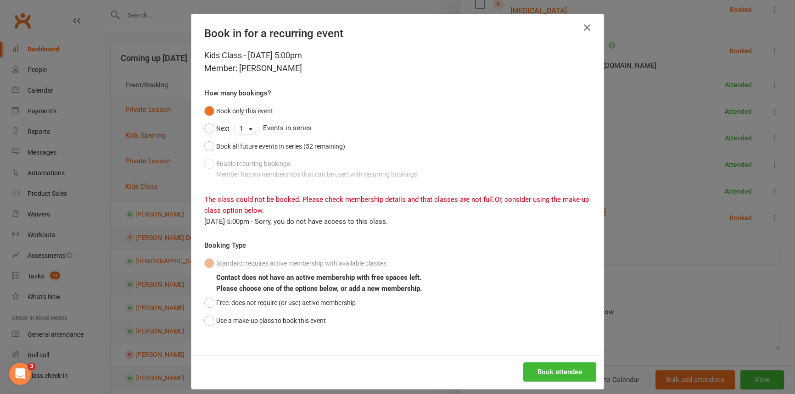
drag, startPoint x: 584, startPoint y: 25, endPoint x: 562, endPoint y: 22, distance: 22.8
click at [584, 26] on icon "button" at bounding box center [587, 27] width 11 height 11
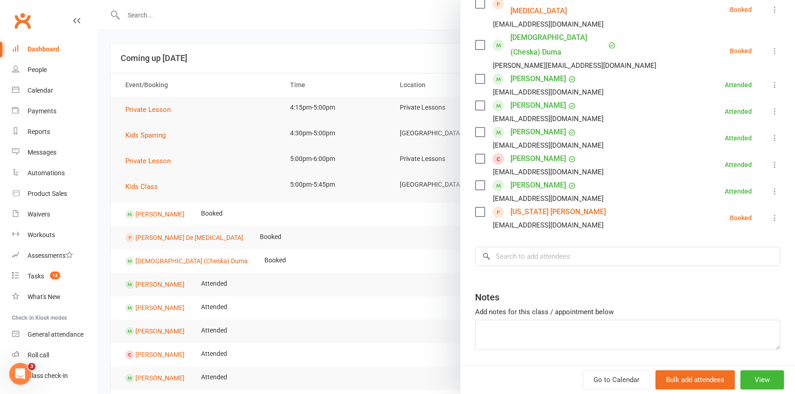
click at [282, 28] on div at bounding box center [446, 197] width 698 height 394
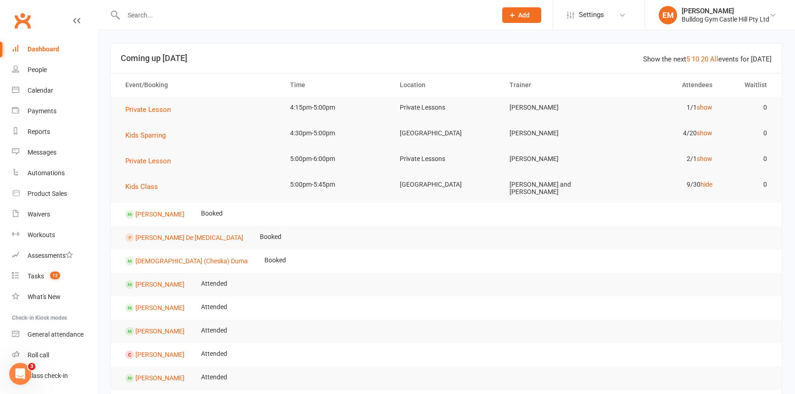
click at [283, 17] on div at bounding box center [446, 197] width 698 height 394
click at [283, 17] on input "text" at bounding box center [306, 15] width 370 height 13
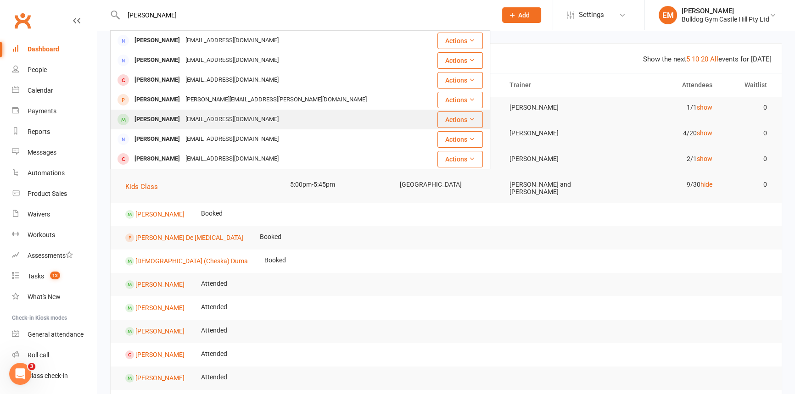
type input "adam s"
click at [218, 119] on div "[EMAIL_ADDRESS][DOMAIN_NAME]" at bounding box center [232, 119] width 99 height 13
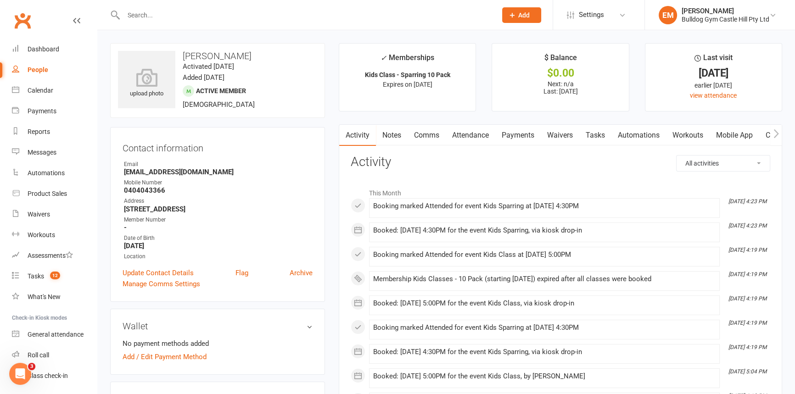
click at [56, 74] on link "People" at bounding box center [54, 70] width 85 height 21
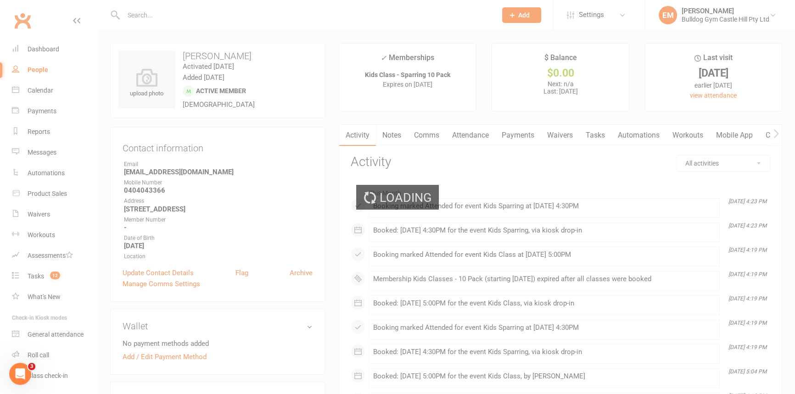
select select "100"
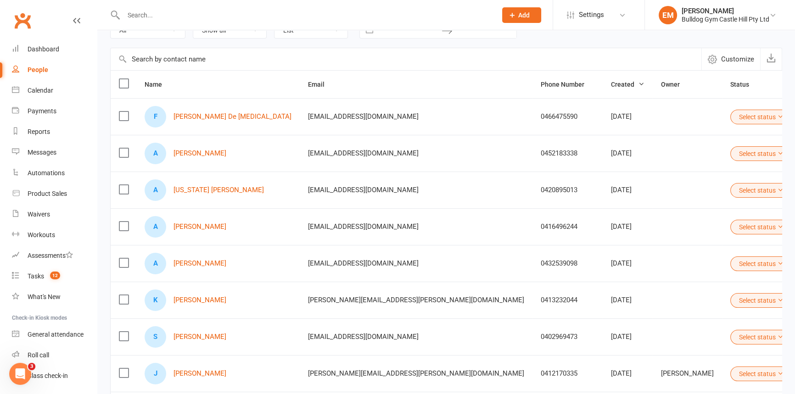
scroll to position [125, 0]
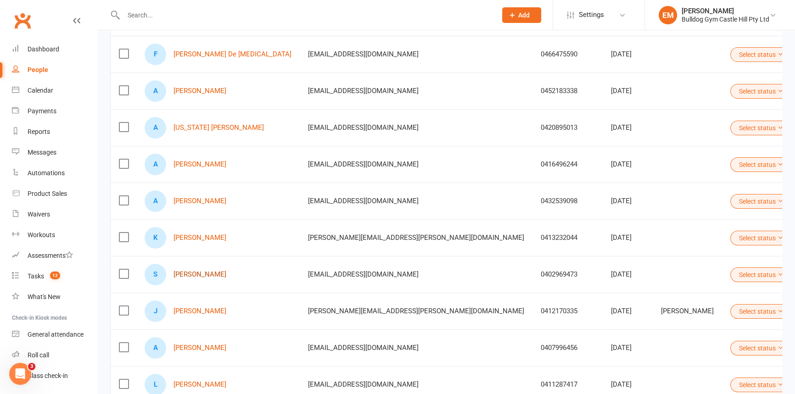
click at [194, 276] on link "[PERSON_NAME]" at bounding box center [200, 275] width 53 height 8
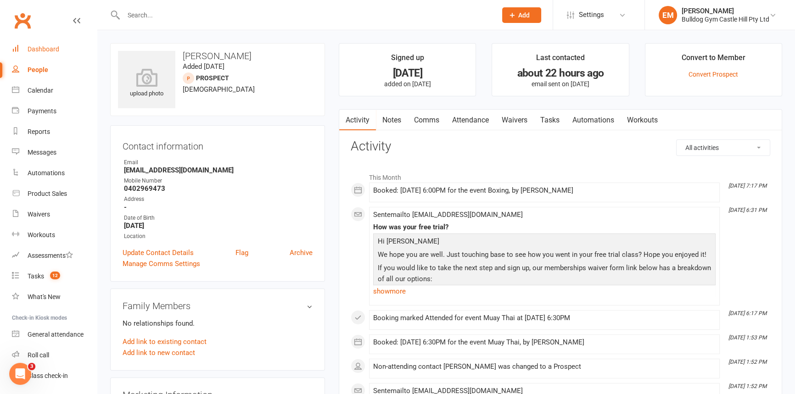
click at [39, 46] on div "Dashboard" at bounding box center [44, 48] width 32 height 7
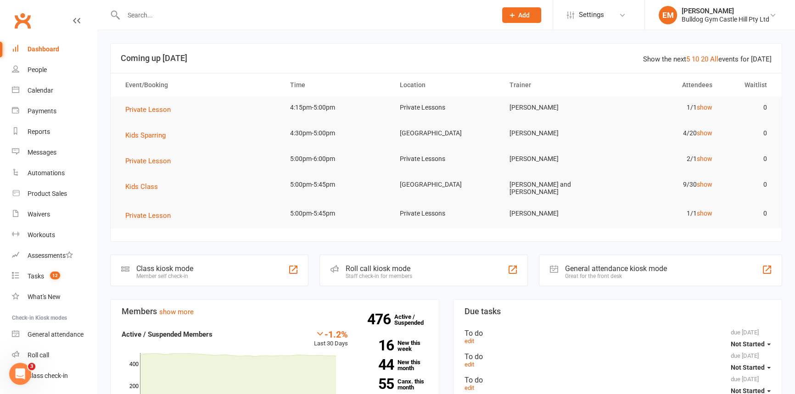
click at [701, 102] on td "1/1 show" at bounding box center [666, 108] width 110 height 22
click at [704, 159] on link "show" at bounding box center [705, 158] width 16 height 7
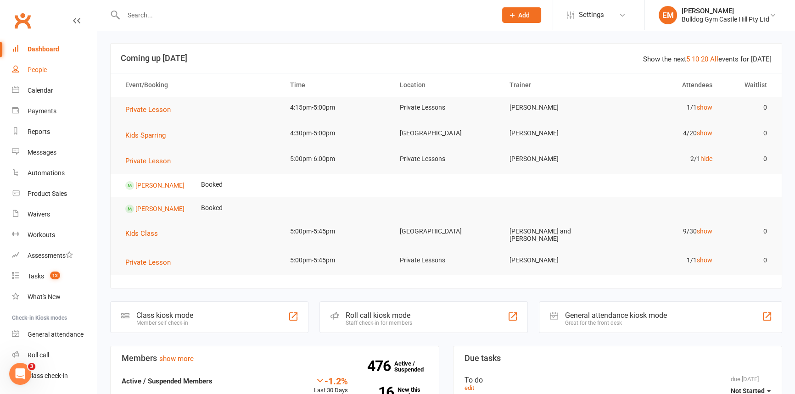
click at [49, 73] on link "People" at bounding box center [54, 70] width 85 height 21
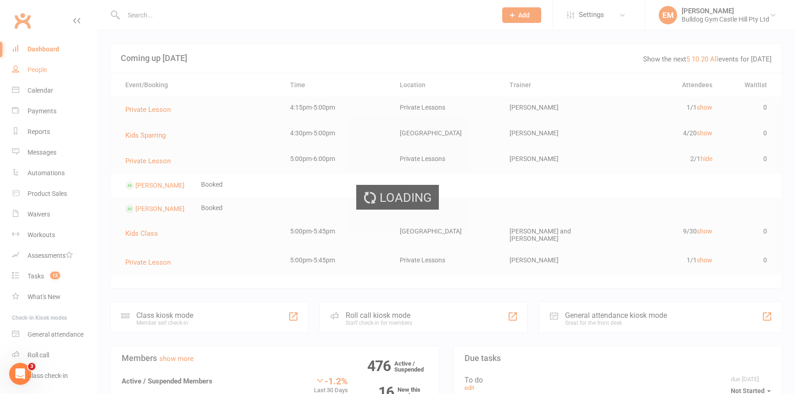
select select "100"
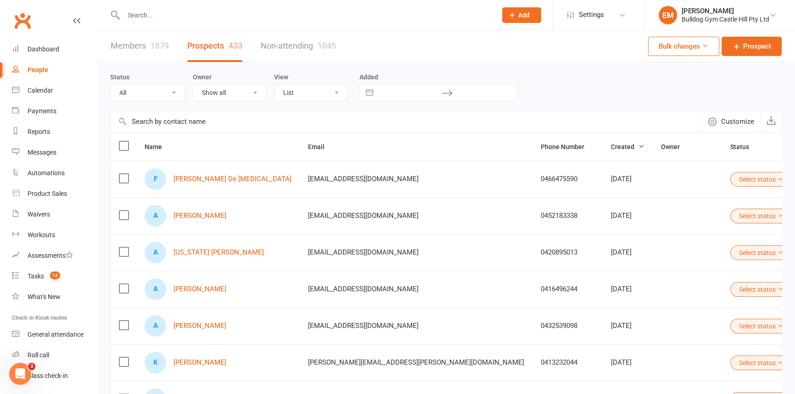
click at [445, 5] on div at bounding box center [300, 15] width 380 height 30
click at [436, 13] on input "text" at bounding box center [306, 15] width 370 height 13
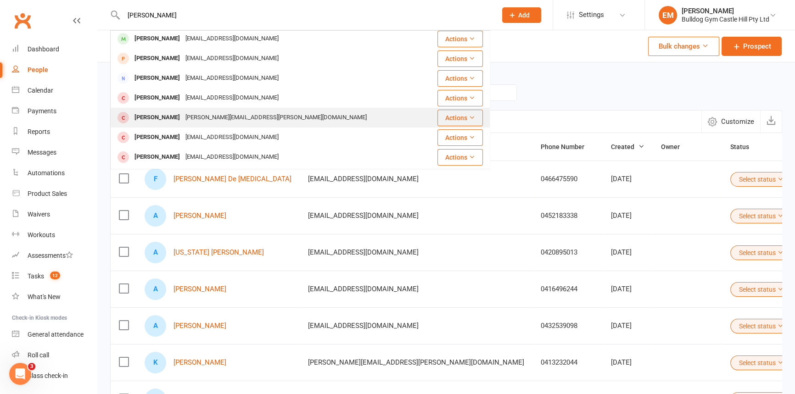
scroll to position [83, 0]
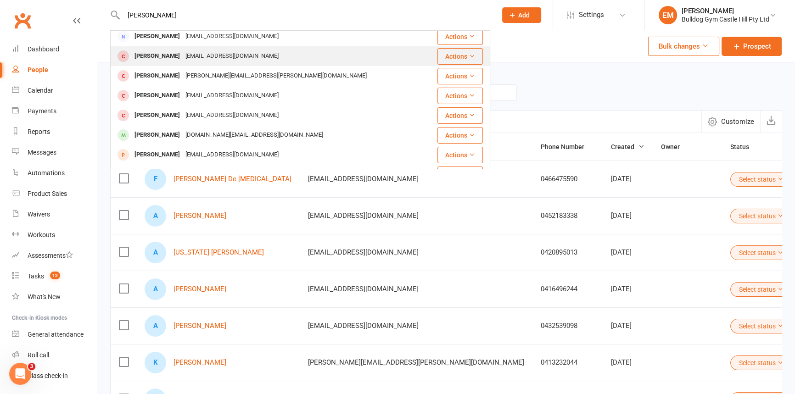
type input "[PERSON_NAME]"
click at [299, 60] on div "Sophie Sun fansun688@hotmail.com" at bounding box center [268, 56] width 315 height 19
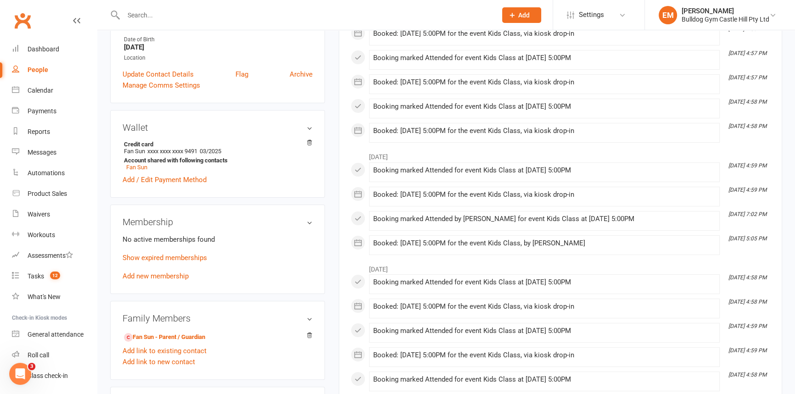
scroll to position [208, 0]
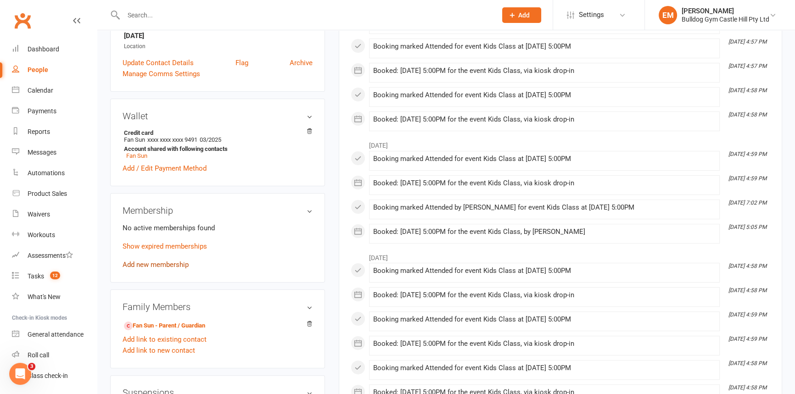
click at [151, 269] on link "Add new membership" at bounding box center [156, 265] width 66 height 8
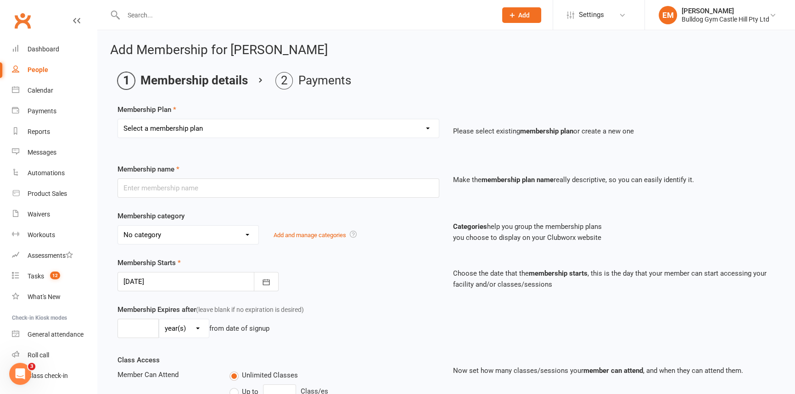
click at [390, 135] on select "Select a membership plan Create new Membership Plan Adults Class - Casual Visit…" at bounding box center [278, 128] width 321 height 18
select select "19"
click at [118, 119] on select "Select a membership plan Create new Membership Plan Adults Class - Casual Visit…" at bounding box center [278, 128] width 321 height 18
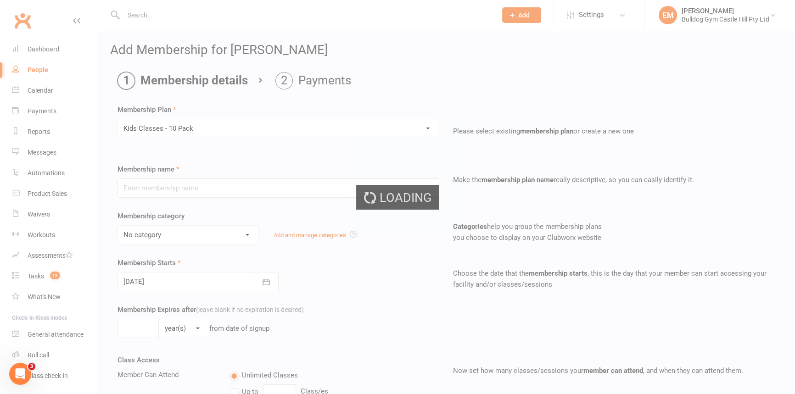
type input "Kids Classes - 10 Pack"
select select "18"
type input "3"
select select "2"
type input "10"
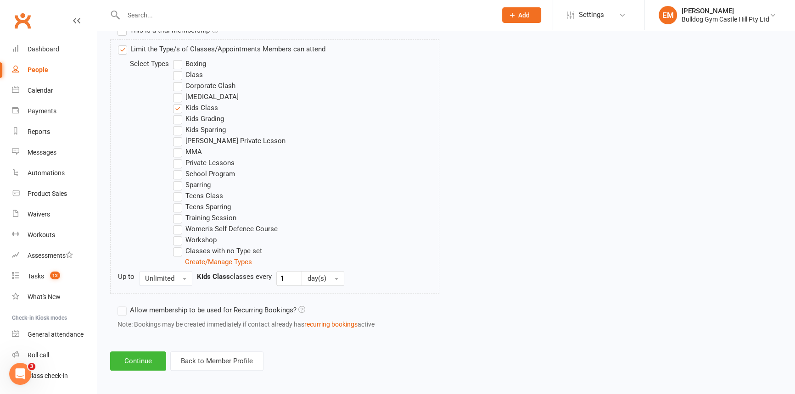
scroll to position [456, 0]
click at [132, 351] on button "Continue" at bounding box center [138, 359] width 56 height 19
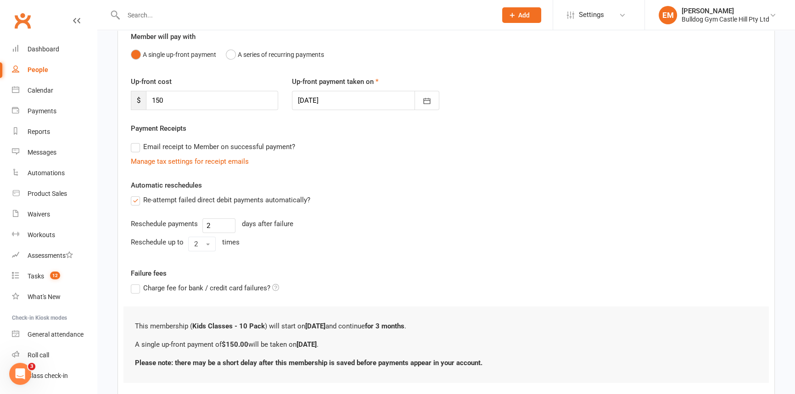
scroll to position [142, 0]
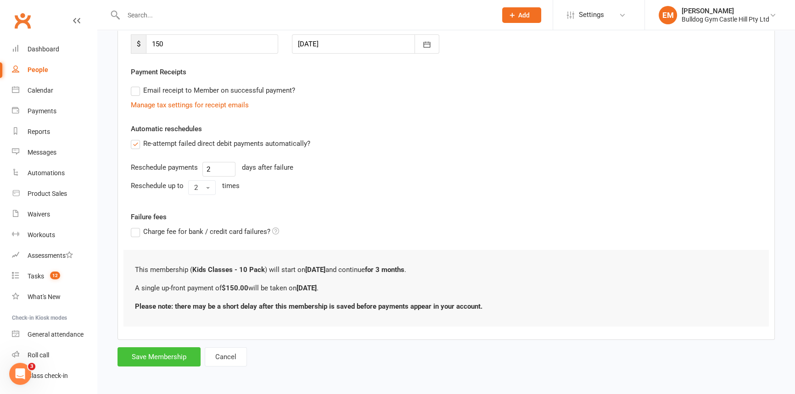
click at [171, 358] on button "Save Membership" at bounding box center [159, 357] width 83 height 19
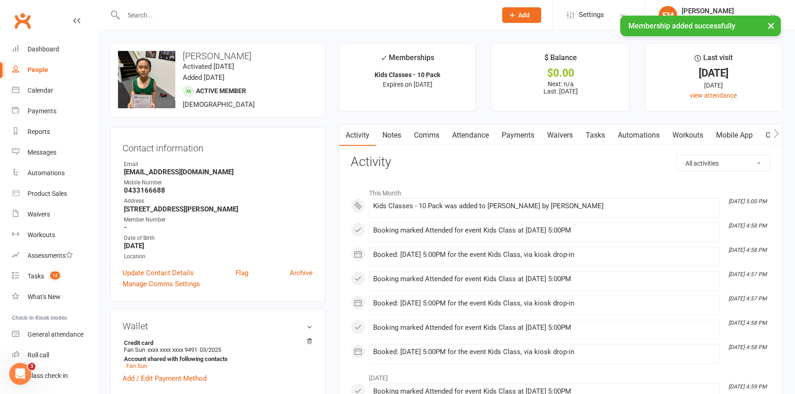
click at [523, 132] on link "Payments" at bounding box center [517, 135] width 45 height 21
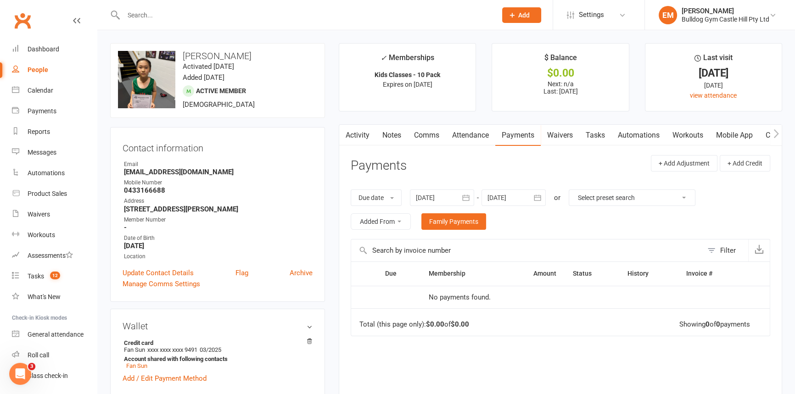
click at [284, 17] on input "text" at bounding box center [306, 15] width 370 height 13
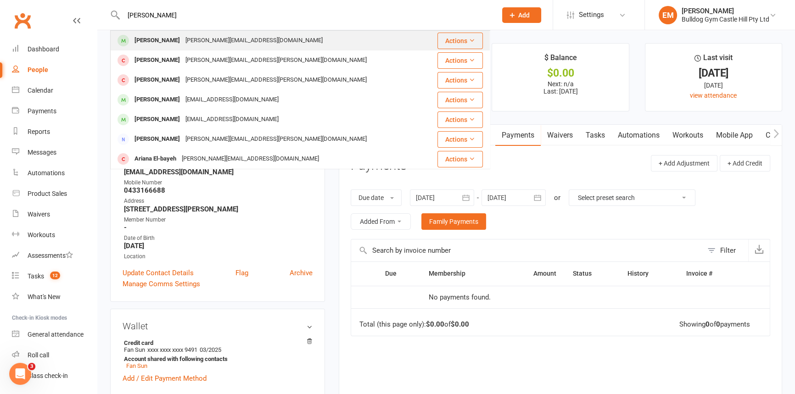
type input "[PERSON_NAME]"
click at [256, 34] on div "Adriana Danastasi [PERSON_NAME][EMAIL_ADDRESS][DOMAIN_NAME]" at bounding box center [268, 40] width 315 height 19
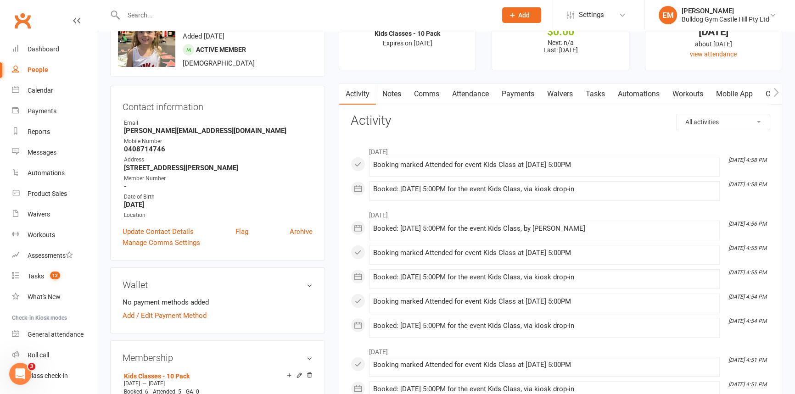
scroll to position [41, 0]
click at [487, 96] on link "Attendance" at bounding box center [471, 94] width 50 height 21
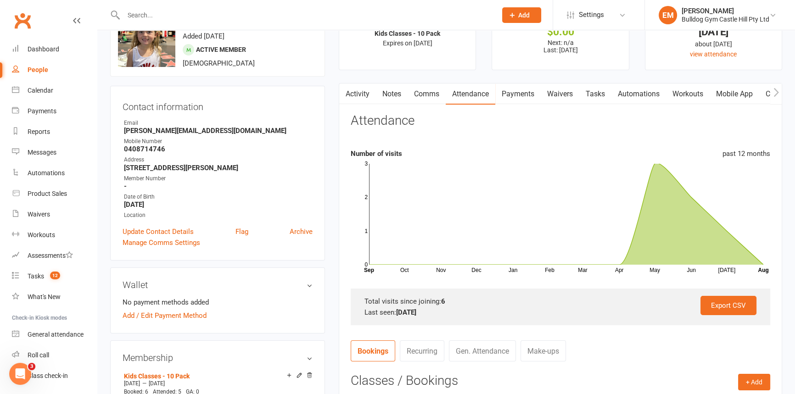
click at [758, 372] on contact-attendance "Attendance Number of visits past 12 months Oct Nov Dec Jan Feb Mar Apr May Jun …" at bounding box center [561, 336] width 420 height 445
click at [748, 378] on button "+ Add" at bounding box center [754, 382] width 32 height 17
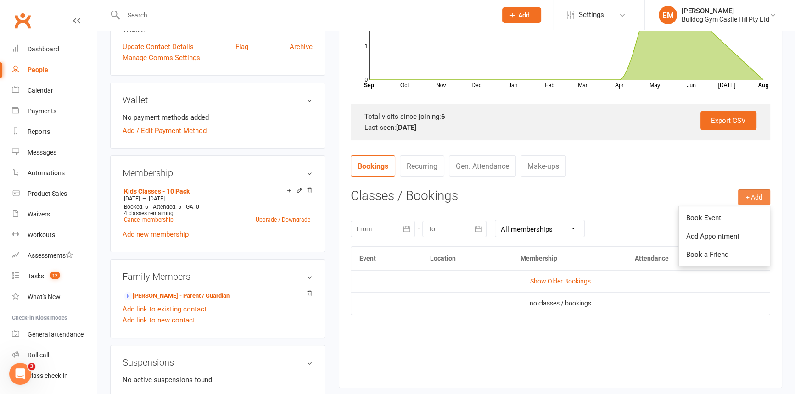
scroll to position [376, 0]
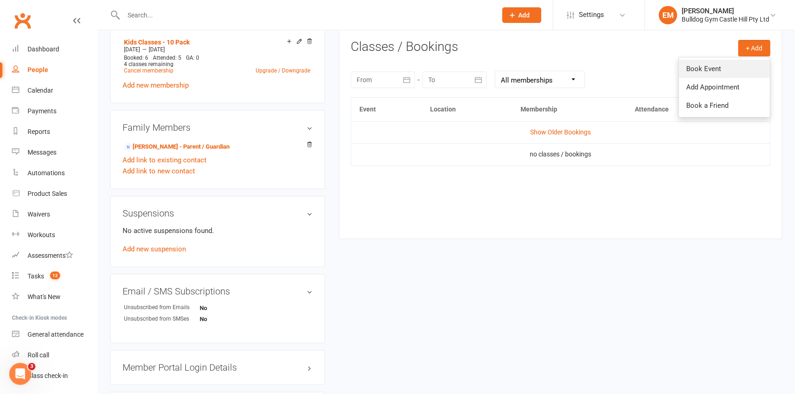
click at [724, 73] on link "Book Event" at bounding box center [724, 69] width 91 height 18
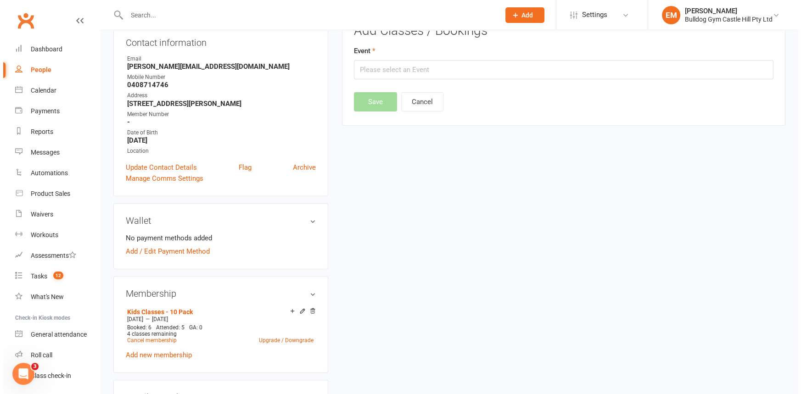
scroll to position [78, 0]
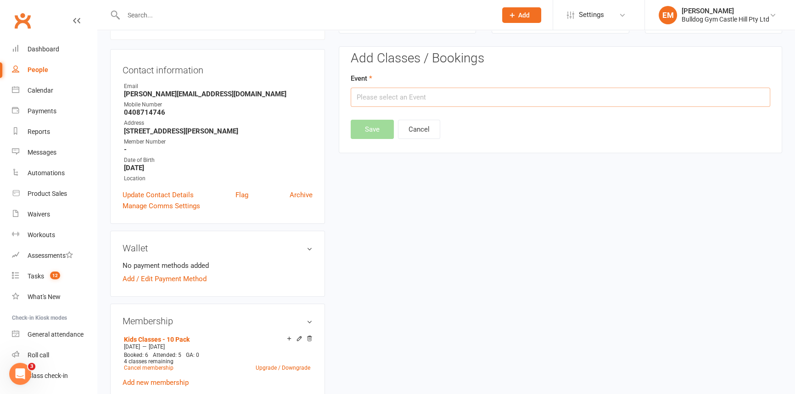
click at [482, 92] on input "text" at bounding box center [561, 97] width 420 height 19
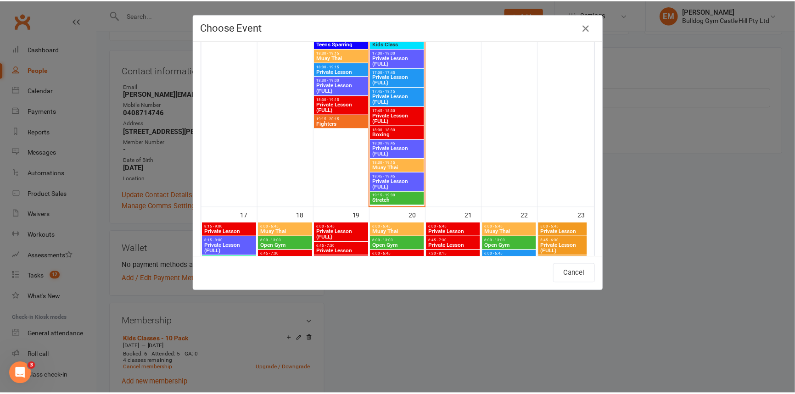
scroll to position [1920, 0]
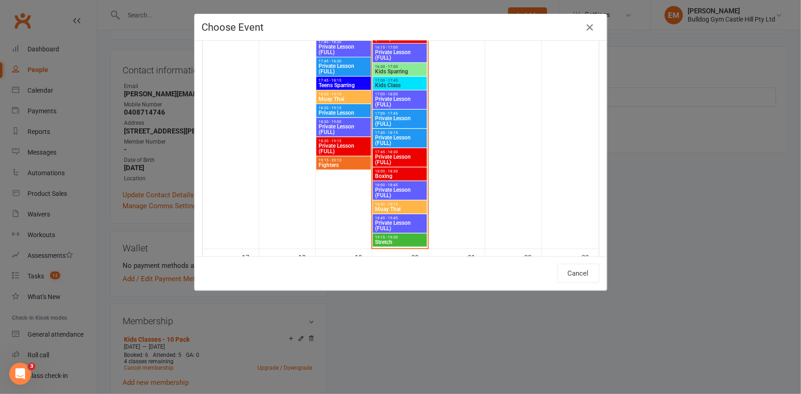
click at [399, 79] on span "17:00 - 17:45" at bounding box center [400, 81] width 51 height 4
type input "Kids Class - [DATE] 5:00:00 PM"
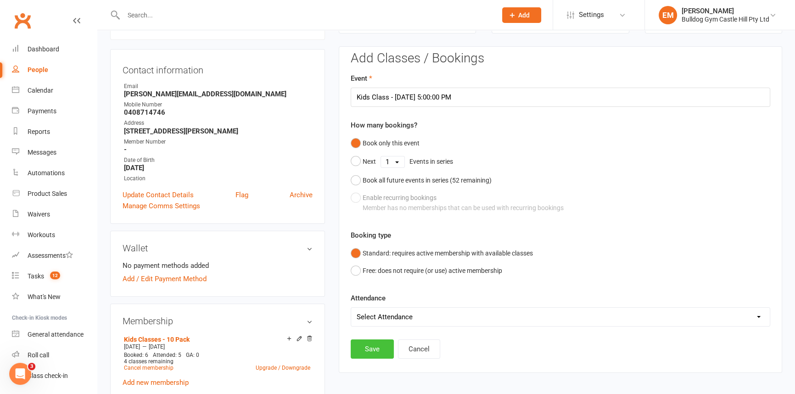
click at [368, 351] on button "Save" at bounding box center [372, 349] width 43 height 19
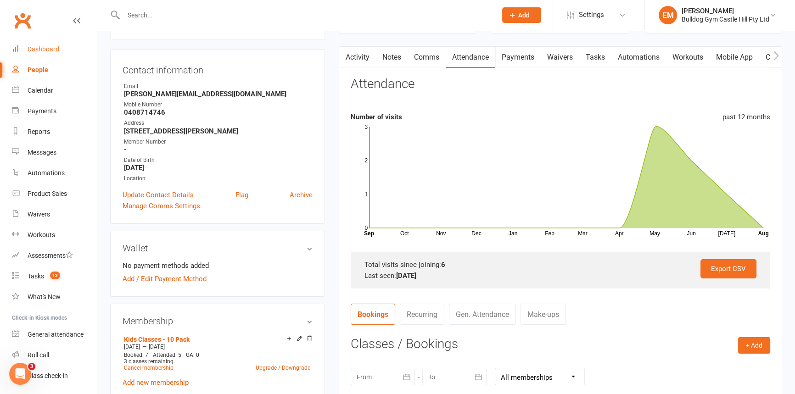
click at [54, 46] on div "Dashboard" at bounding box center [44, 48] width 32 height 7
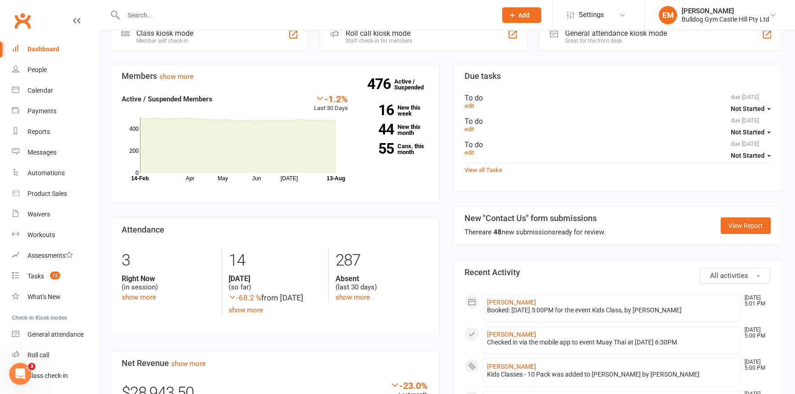
scroll to position [250, 0]
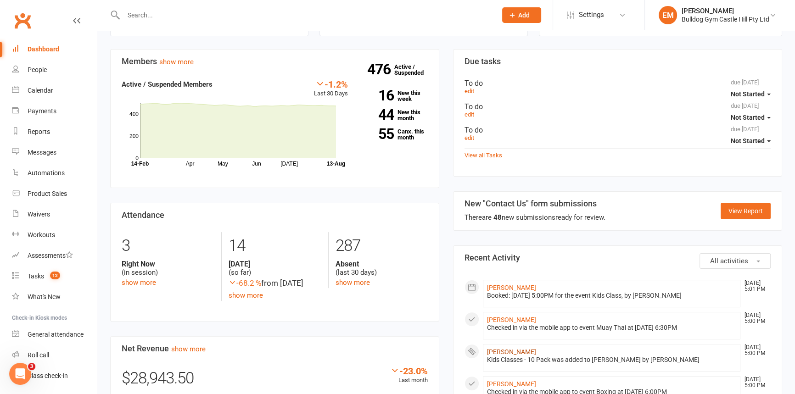
click at [512, 352] on link "[PERSON_NAME]" at bounding box center [511, 352] width 49 height 7
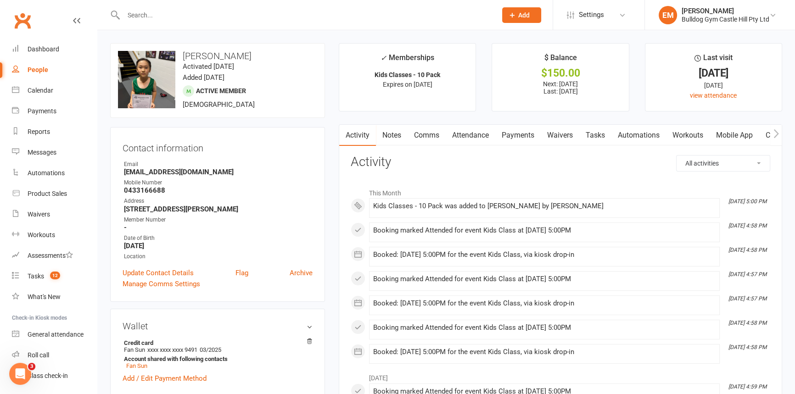
click at [503, 133] on link "Payments" at bounding box center [517, 135] width 45 height 21
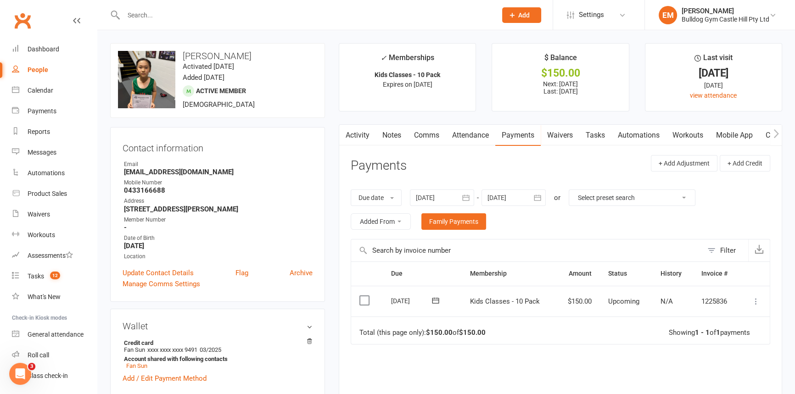
click at [758, 304] on icon at bounding box center [756, 301] width 9 height 9
click at [731, 334] on link "Mark as Paid (POS)" at bounding box center [715, 338] width 91 height 18
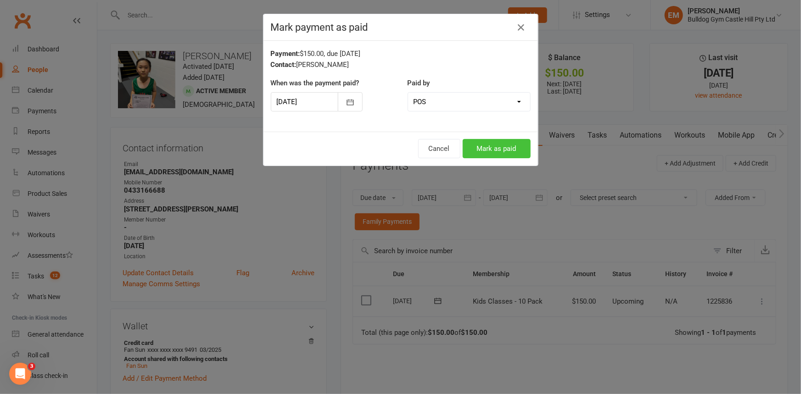
click at [482, 148] on button "Mark as paid" at bounding box center [497, 148] width 68 height 19
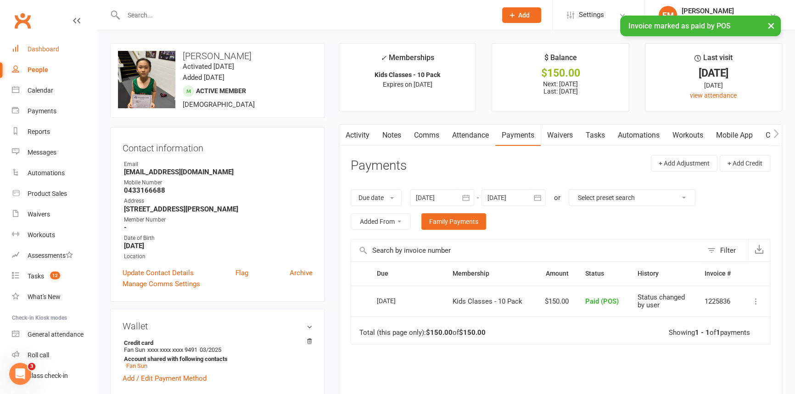
click at [23, 52] on link "Dashboard" at bounding box center [54, 49] width 85 height 21
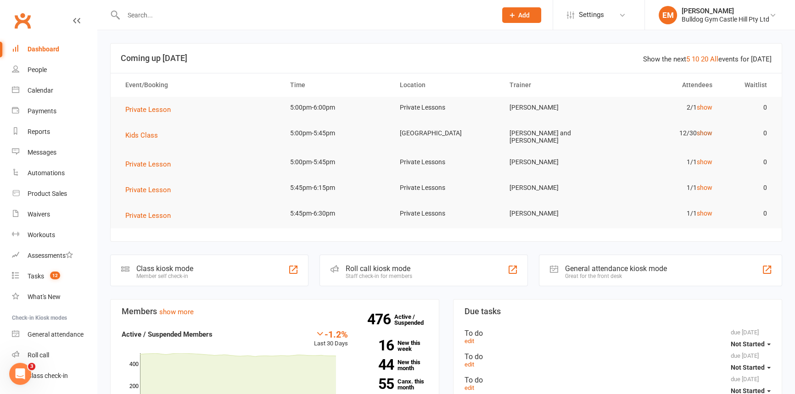
click at [703, 136] on link "show" at bounding box center [705, 132] width 16 height 7
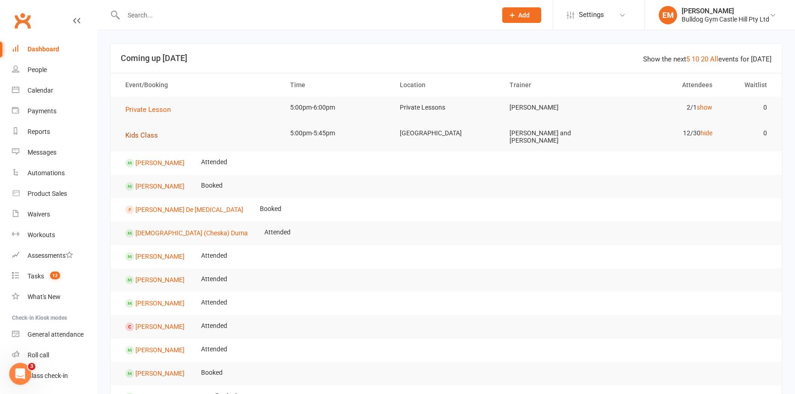
click at [129, 134] on span "Kids Class" at bounding box center [141, 135] width 33 height 8
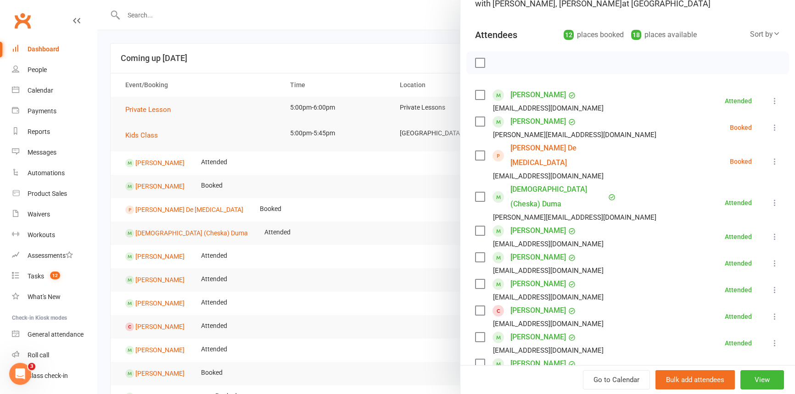
scroll to position [289, 0]
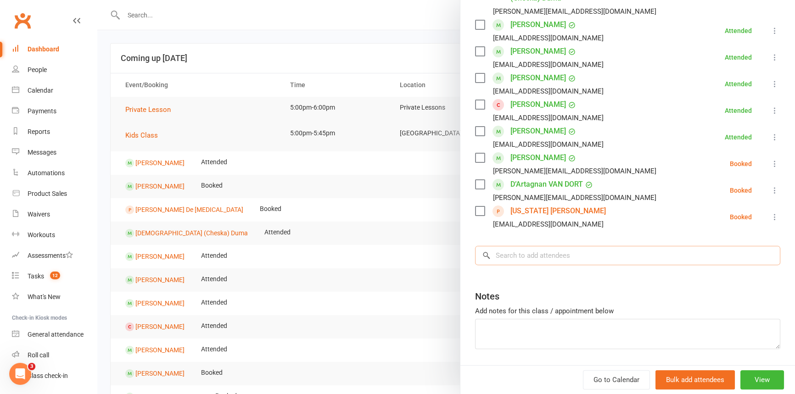
click at [529, 246] on input "search" at bounding box center [627, 255] width 305 height 19
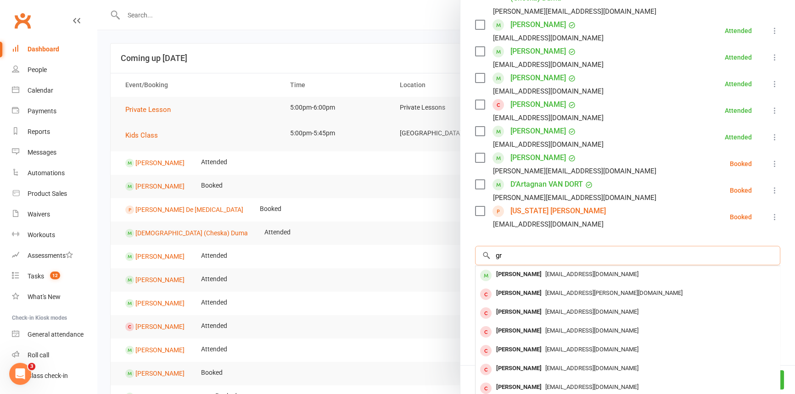
type input "g"
type input "x"
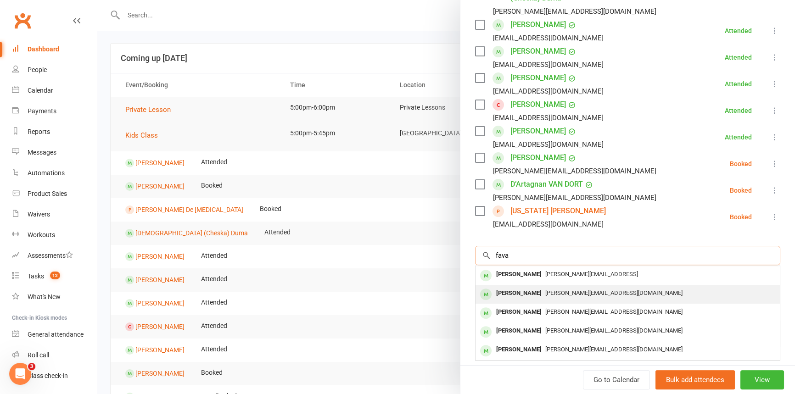
type input "fava"
click at [585, 290] on span "[PERSON_NAME][EMAIL_ADDRESS][DOMAIN_NAME]" at bounding box center [613, 293] width 137 height 7
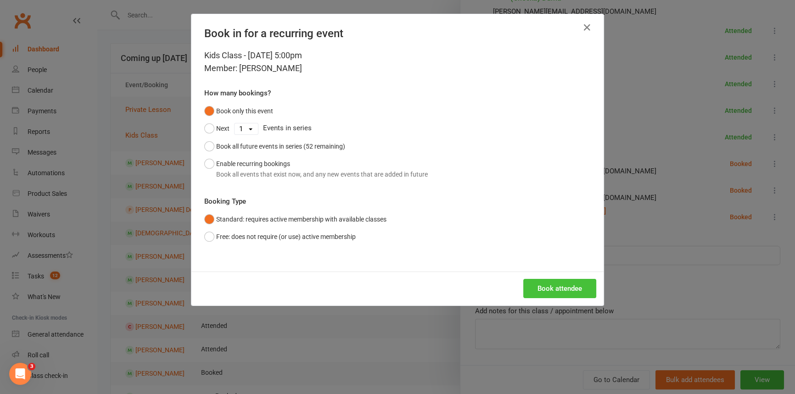
click at [563, 290] on button "Book attendee" at bounding box center [559, 288] width 73 height 19
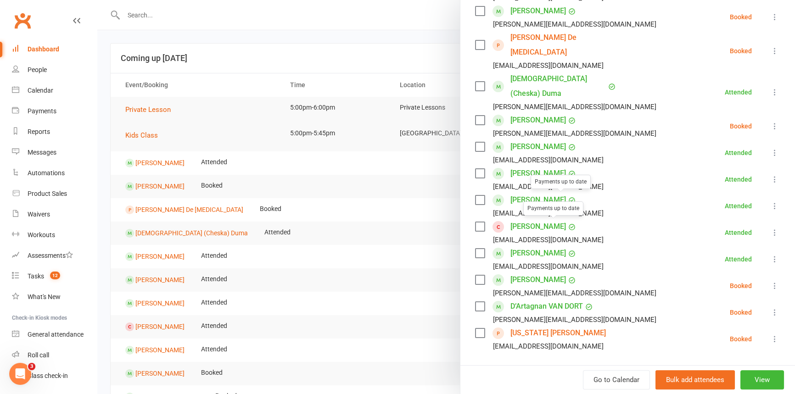
scroll to position [316, 0]
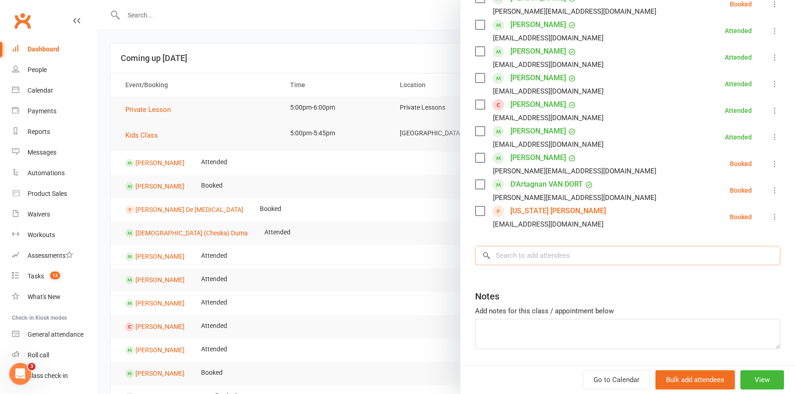
click at [562, 246] on input "search" at bounding box center [627, 255] width 305 height 19
click at [557, 246] on input "search" at bounding box center [627, 255] width 305 height 19
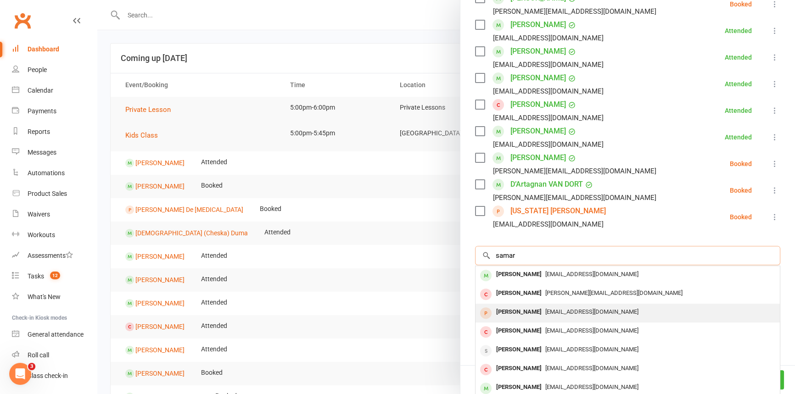
scroll to position [83, 0]
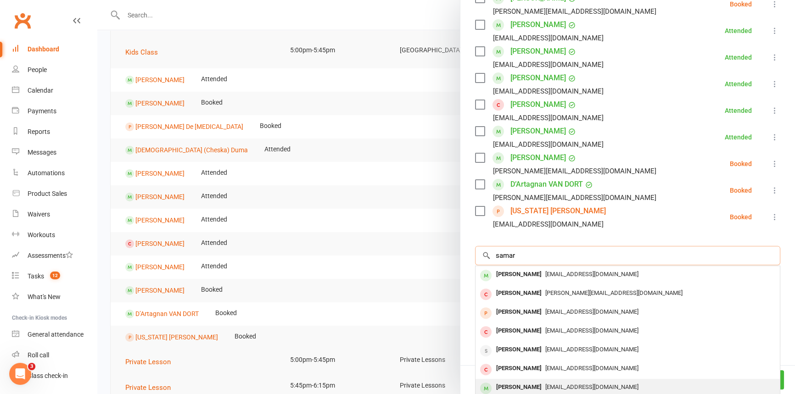
type input "samar"
click at [596, 381] on div "[EMAIL_ADDRESS][DOMAIN_NAME]" at bounding box center [627, 387] width 297 height 13
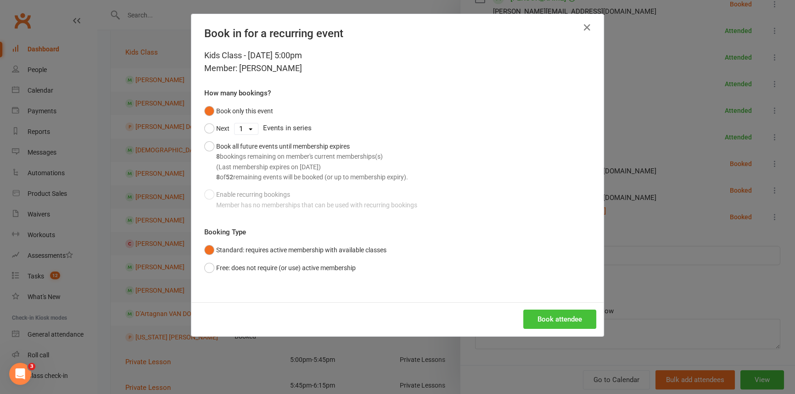
click at [570, 323] on button "Book attendee" at bounding box center [559, 319] width 73 height 19
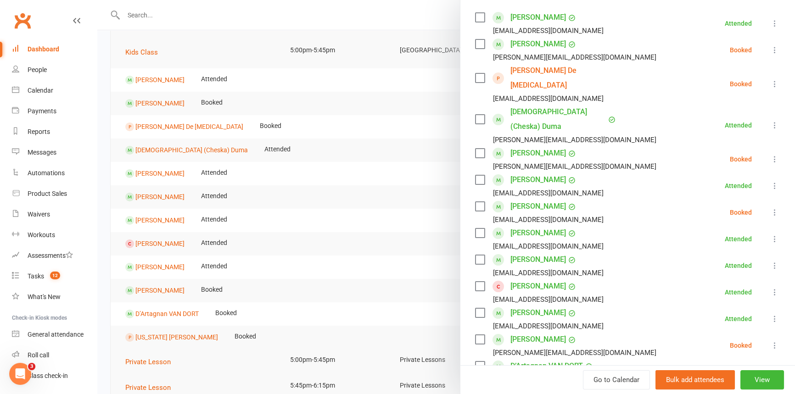
scroll to position [250, 0]
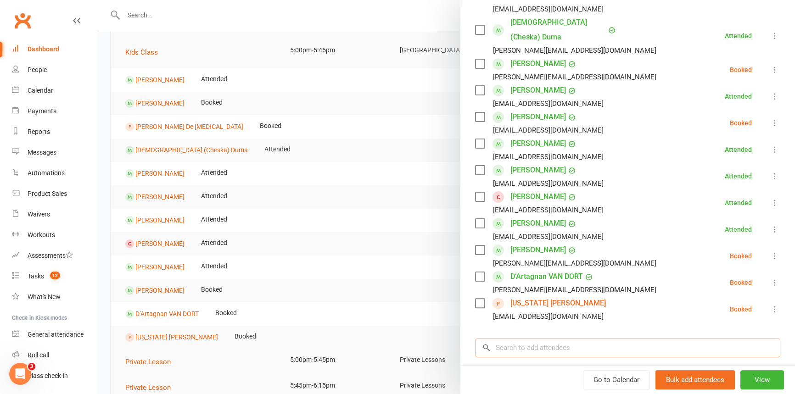
click at [616, 338] on input "search" at bounding box center [627, 347] width 305 height 19
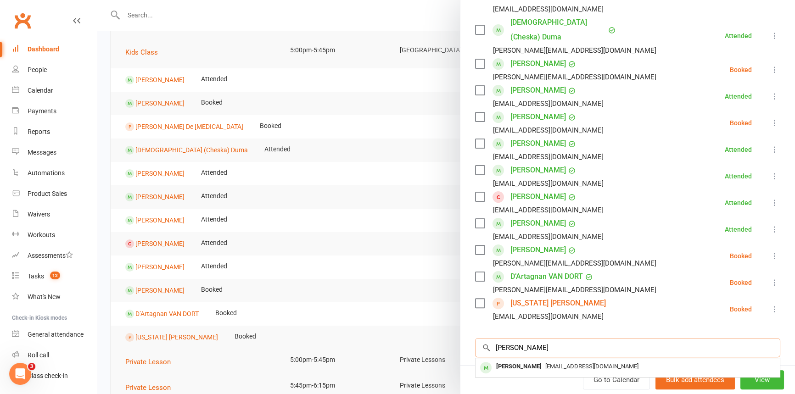
type input "[PERSON_NAME]"
click at [610, 360] on div "[EMAIL_ADDRESS][DOMAIN_NAME]" at bounding box center [627, 366] width 297 height 13
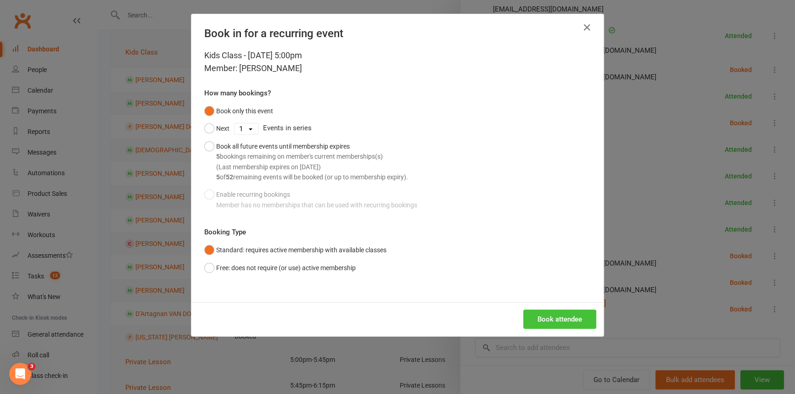
click at [569, 321] on button "Book attendee" at bounding box center [559, 319] width 73 height 19
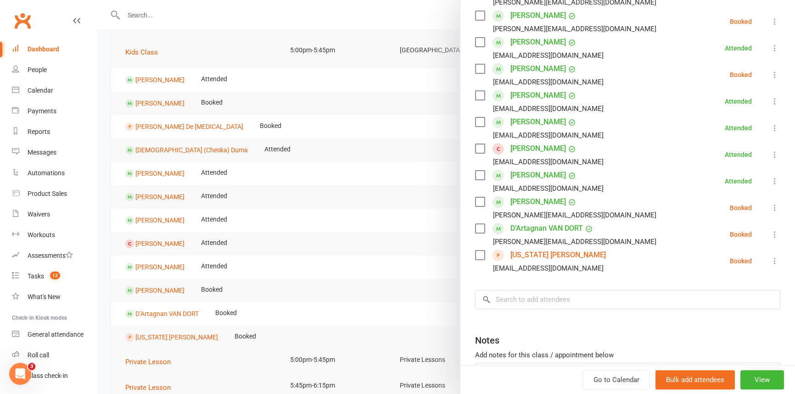
scroll to position [327, 0]
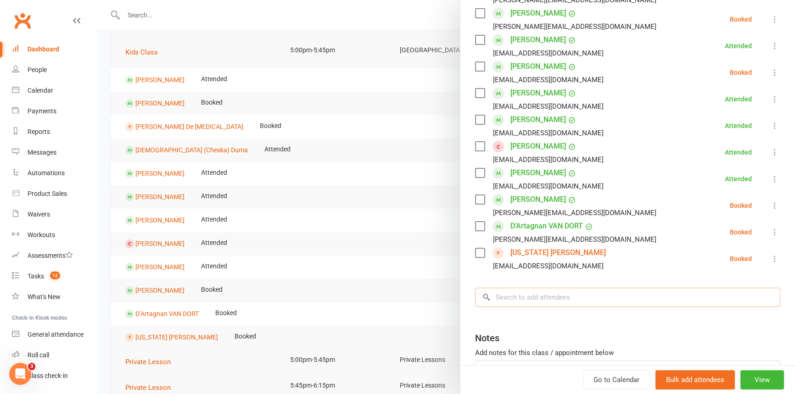
click at [546, 288] on input "search" at bounding box center [627, 297] width 305 height 19
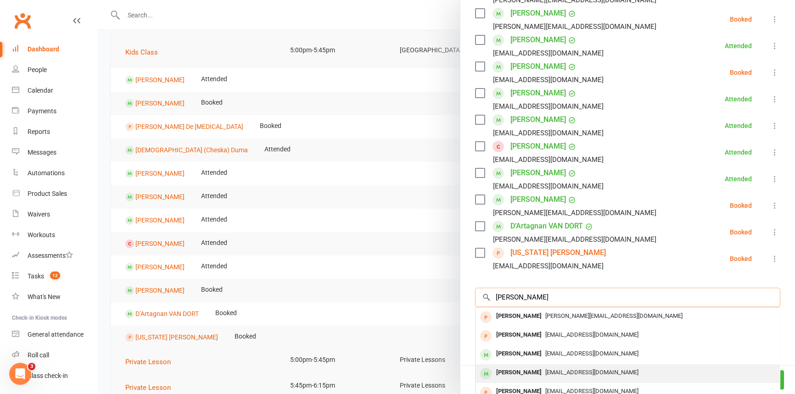
type input "[PERSON_NAME]"
click at [566, 369] on span "[EMAIL_ADDRESS][DOMAIN_NAME]" at bounding box center [591, 372] width 93 height 7
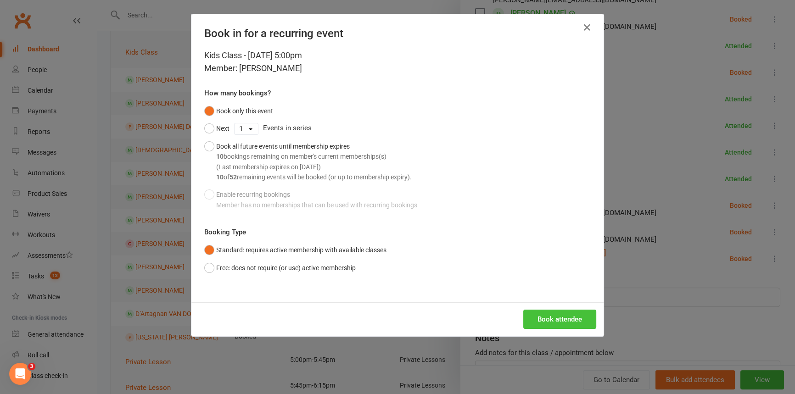
click at [537, 310] on button "Book attendee" at bounding box center [559, 319] width 73 height 19
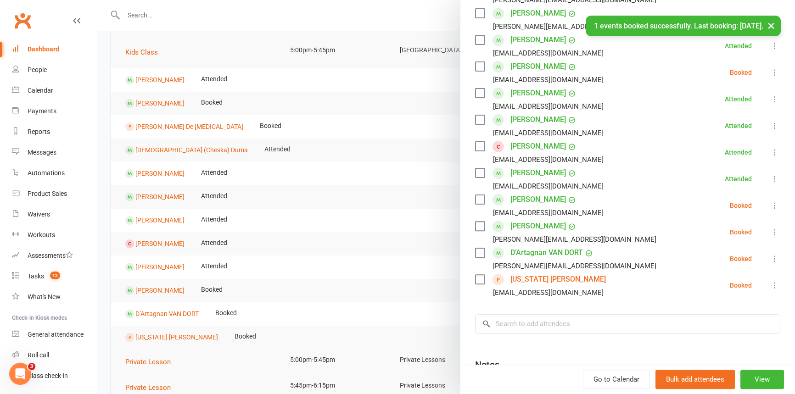
click at [224, 13] on div at bounding box center [446, 197] width 698 height 394
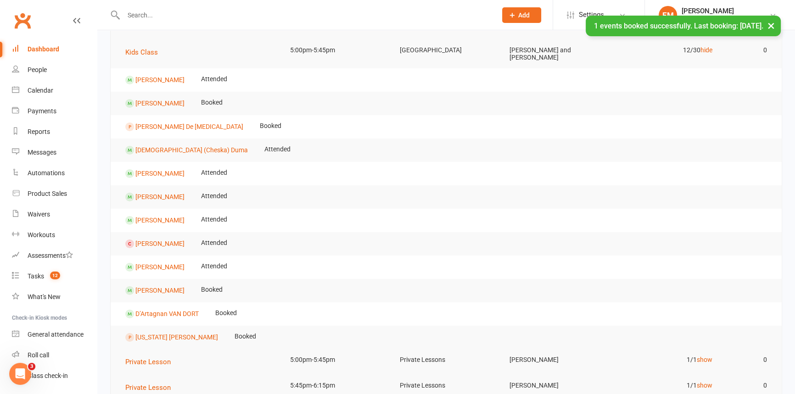
click at [224, 13] on div at bounding box center [446, 197] width 698 height 394
click at [224, 13] on input "text" at bounding box center [306, 15] width 370 height 13
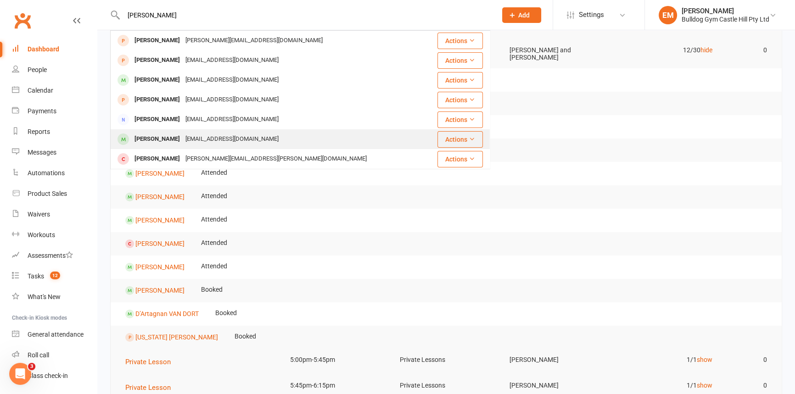
type input "[PERSON_NAME]"
click at [183, 142] on div "[EMAIL_ADDRESS][DOMAIN_NAME]" at bounding box center [232, 139] width 99 height 13
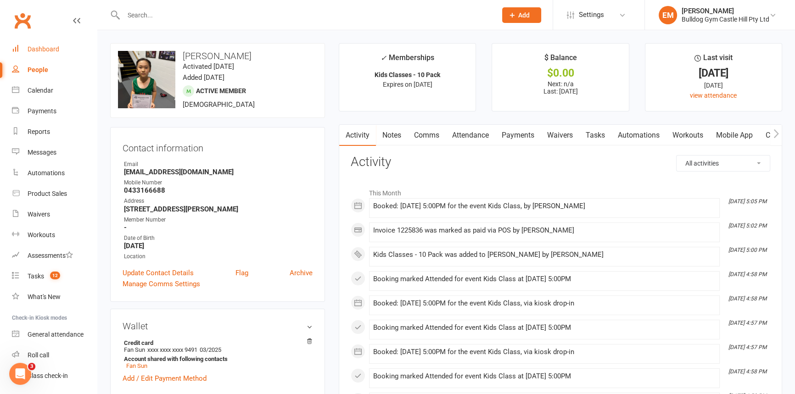
click at [27, 52] on link "Dashboard" at bounding box center [54, 49] width 85 height 21
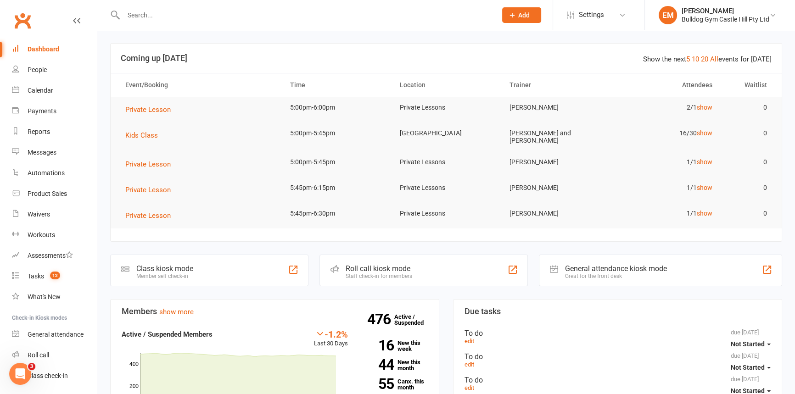
click at [259, 17] on input "text" at bounding box center [306, 15] width 370 height 13
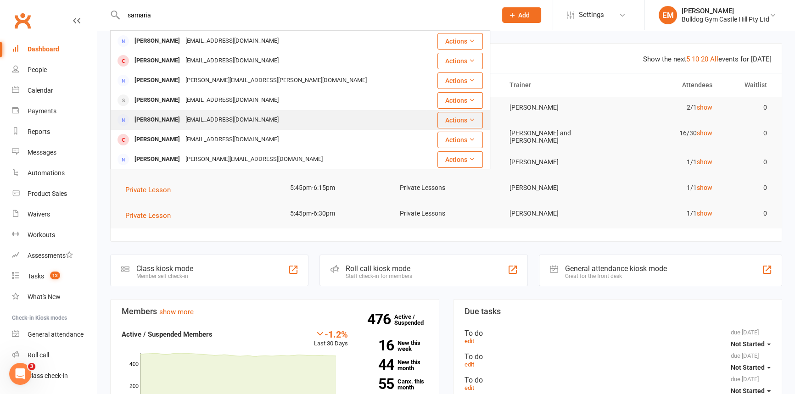
scroll to position [257, 0]
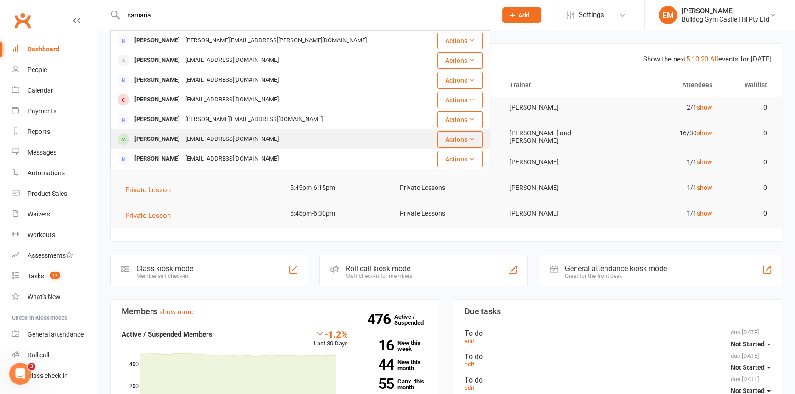
type input "samaria"
click at [183, 138] on div "[PERSON_NAME]" at bounding box center [157, 139] width 51 height 13
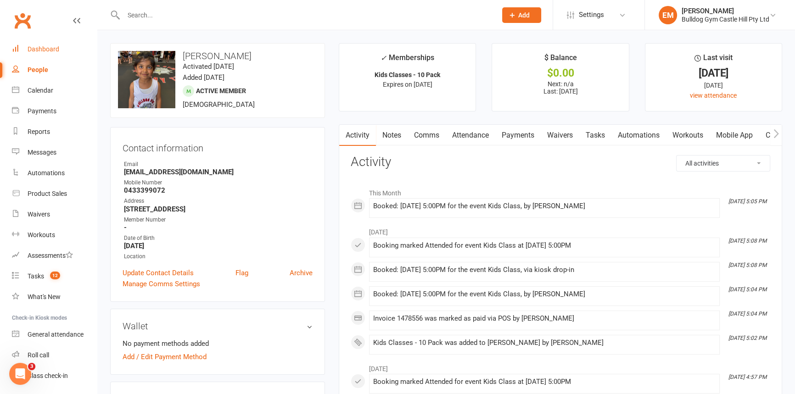
click at [53, 55] on link "Dashboard" at bounding box center [54, 49] width 85 height 21
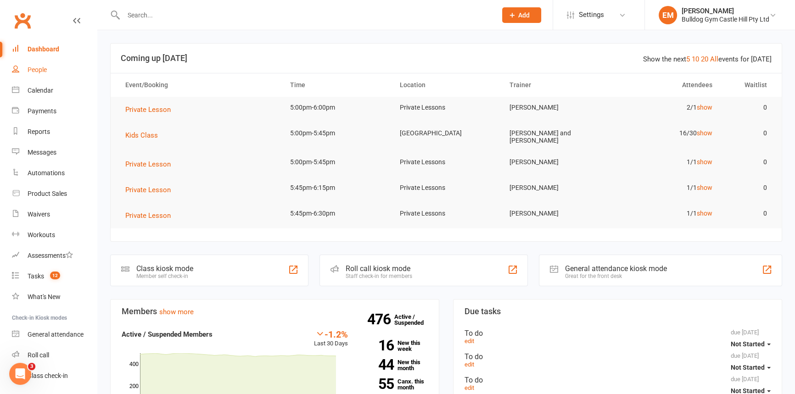
click at [23, 71] on link "People" at bounding box center [54, 70] width 85 height 21
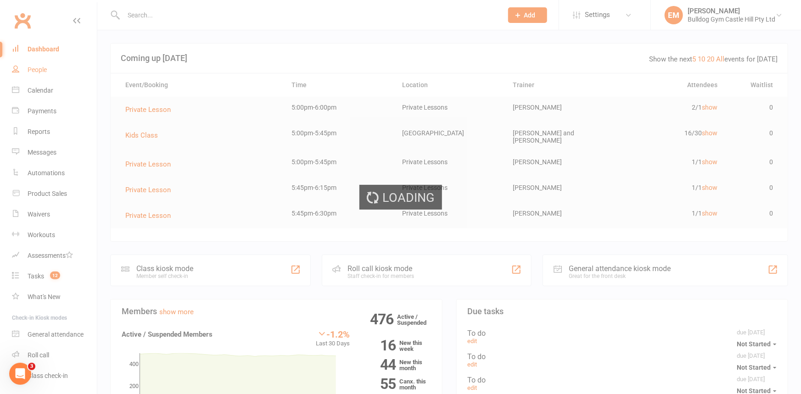
select select "100"
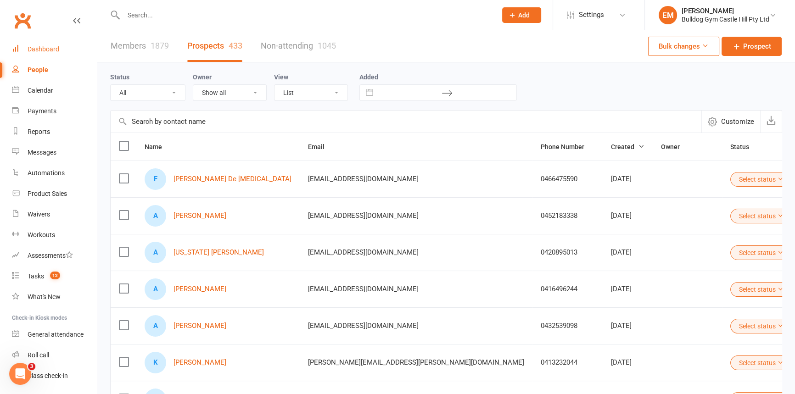
click at [46, 45] on div "Dashboard" at bounding box center [44, 48] width 32 height 7
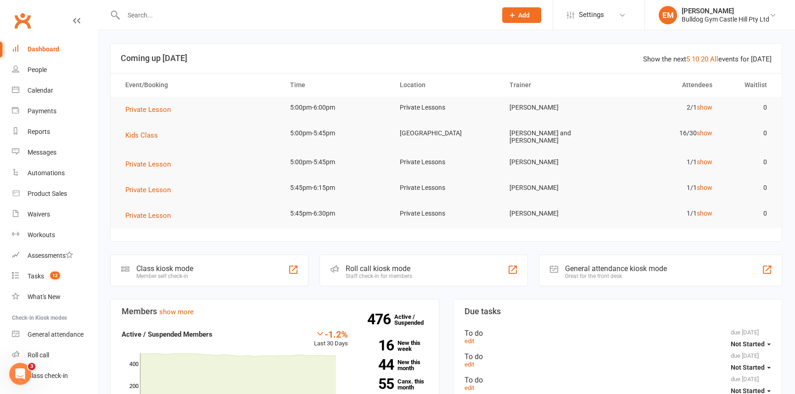
click at [150, 9] on input "text" at bounding box center [306, 15] width 370 height 13
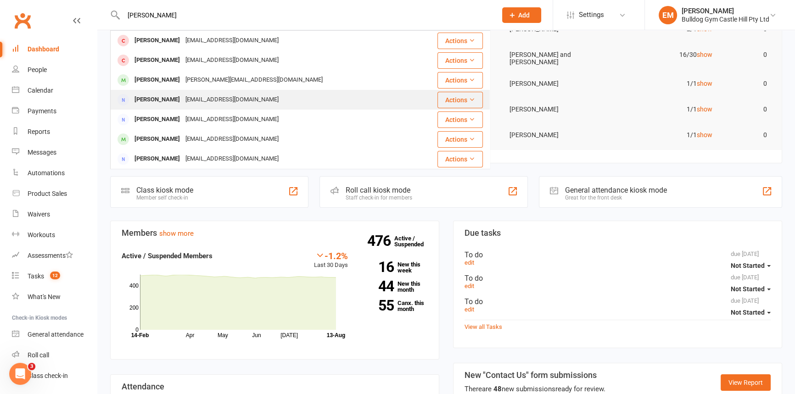
scroll to position [83, 0]
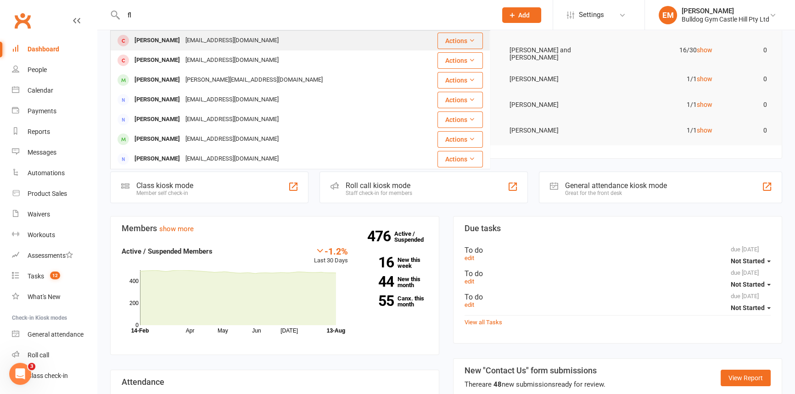
type input "f"
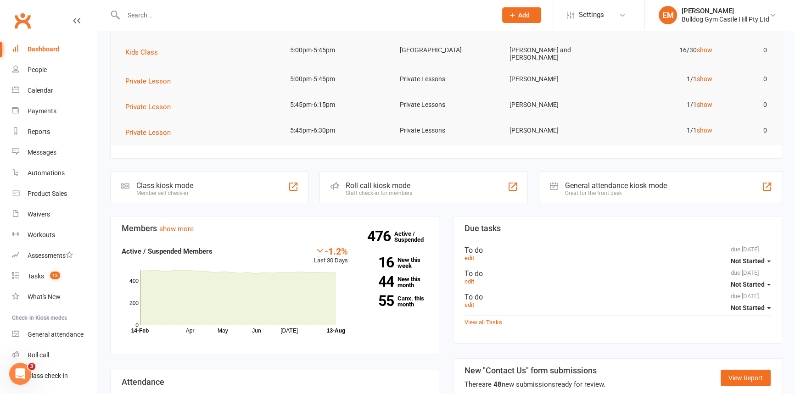
type input "p"
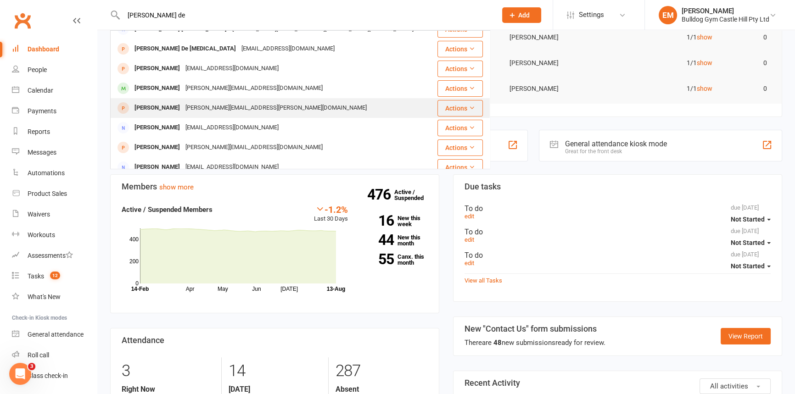
scroll to position [0, 0]
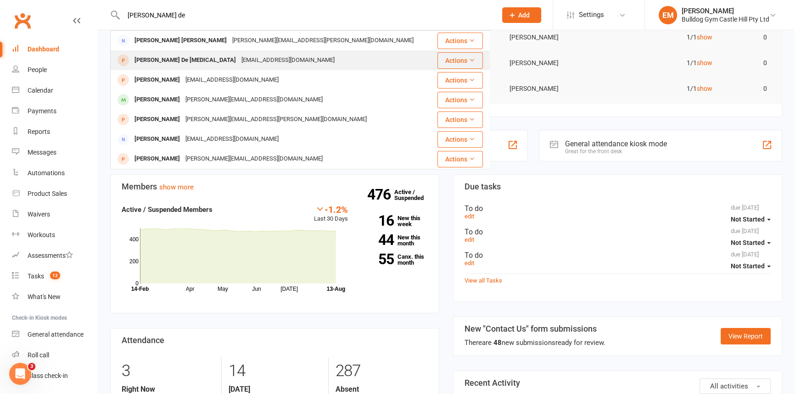
type input "[PERSON_NAME] de"
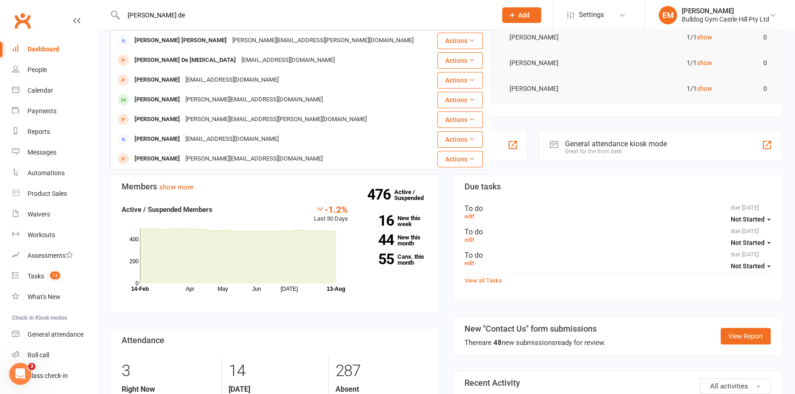
click at [246, 56] on div "[EMAIL_ADDRESS][DOMAIN_NAME]" at bounding box center [288, 60] width 99 height 13
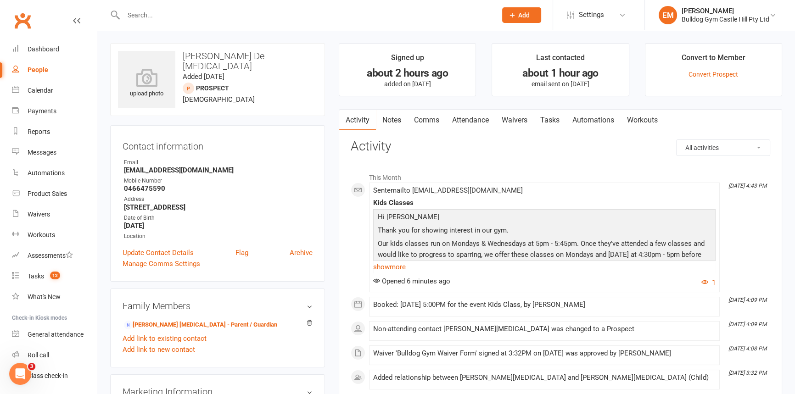
click at [421, 110] on link "Comms" at bounding box center [427, 120] width 38 height 21
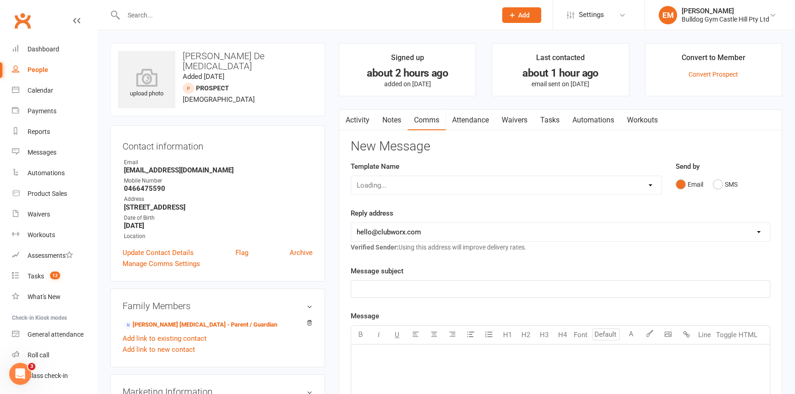
click at [427, 120] on link "Comms" at bounding box center [427, 120] width 38 height 21
click at [525, 177] on select "Select Template [Email] 6 week challenge [Push Notification] 6 Week Challenge […" at bounding box center [506, 185] width 310 height 18
select select "53"
click at [351, 176] on select "Select Template [Email] 6 week challenge [Push Notification] 6 Week Challenge […" at bounding box center [506, 185] width 310 height 18
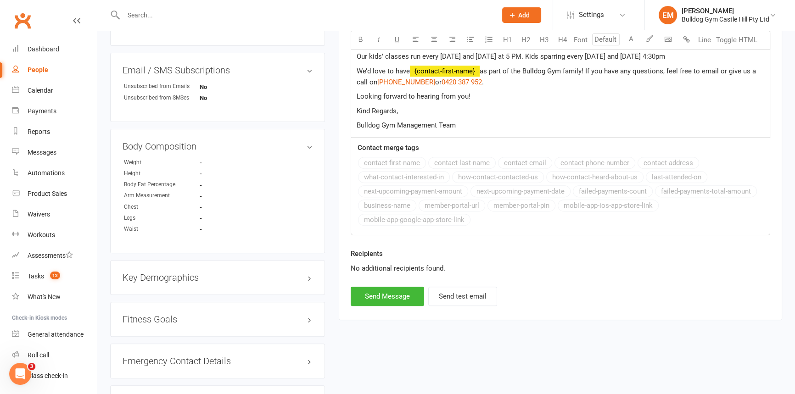
scroll to position [417, 0]
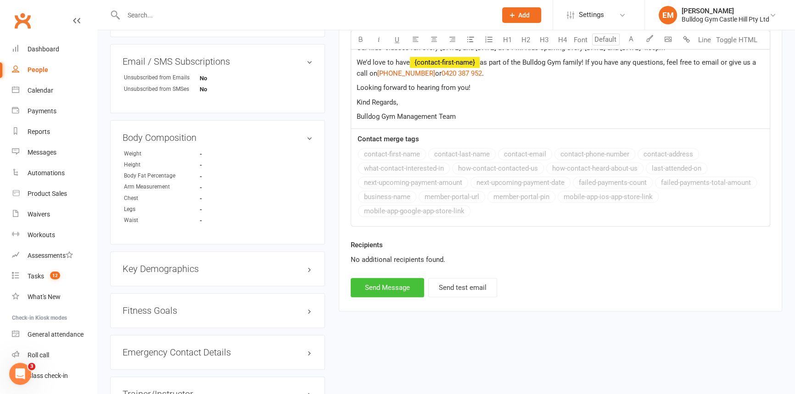
click at [380, 287] on button "Send Message" at bounding box center [387, 287] width 73 height 19
select select
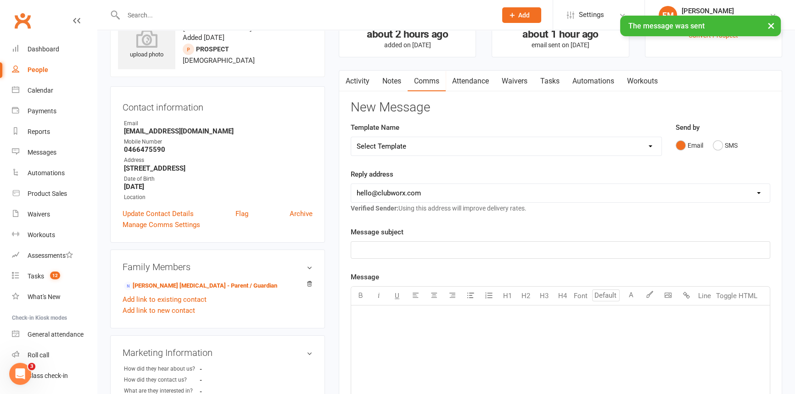
scroll to position [0, 0]
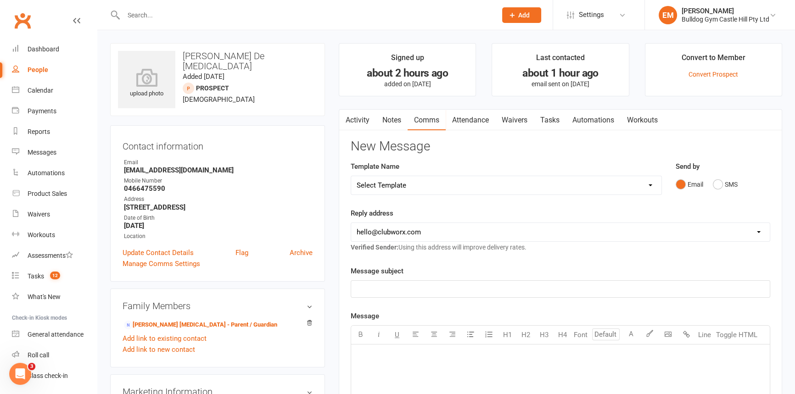
click at [194, 22] on div at bounding box center [300, 15] width 380 height 30
click at [188, 9] on input "text" at bounding box center [306, 15] width 370 height 13
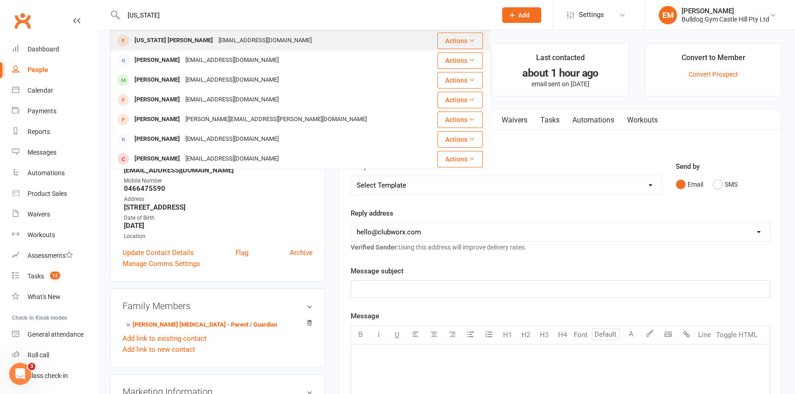
type input "[US_STATE]"
click at [142, 41] on div "[US_STATE] [PERSON_NAME]" at bounding box center [174, 40] width 84 height 13
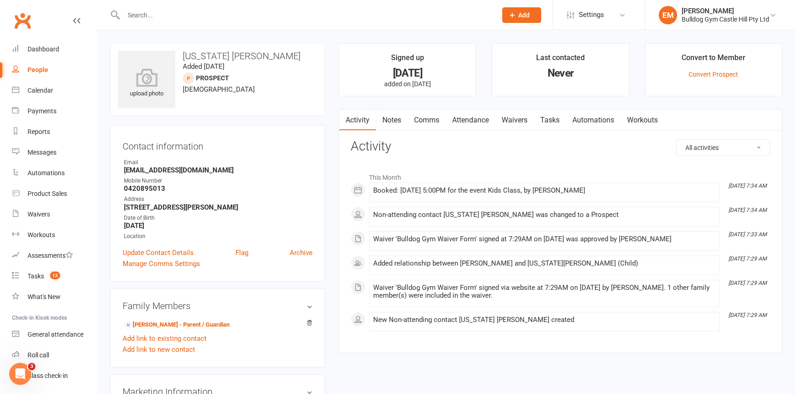
click at [432, 118] on link "Comms" at bounding box center [427, 120] width 38 height 21
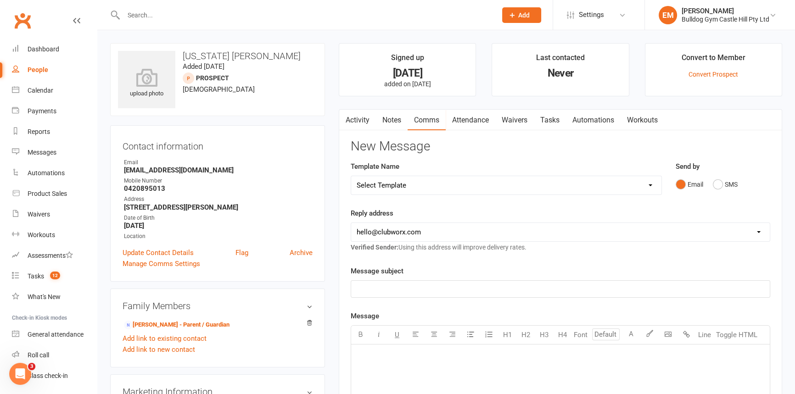
click at [590, 190] on select "Select Template [Email] 6 week challenge [Push Notification] 6 Week Challenge […" at bounding box center [506, 185] width 310 height 18
select select "53"
click at [351, 176] on select "Select Template [Email] 6 week challenge [Push Notification] 6 Week Challenge […" at bounding box center [506, 185] width 310 height 18
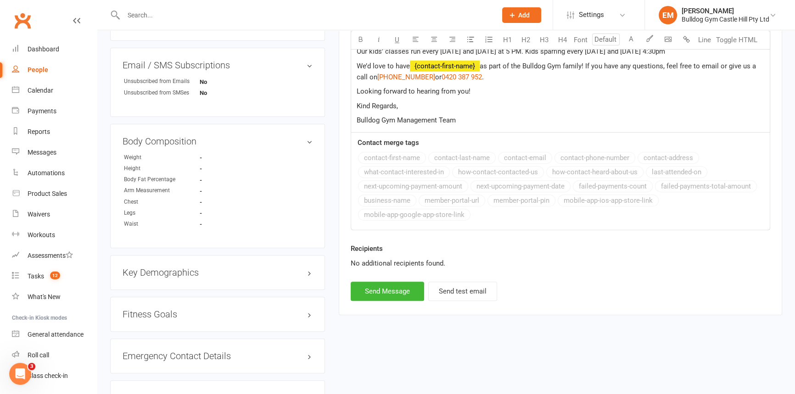
scroll to position [417, 0]
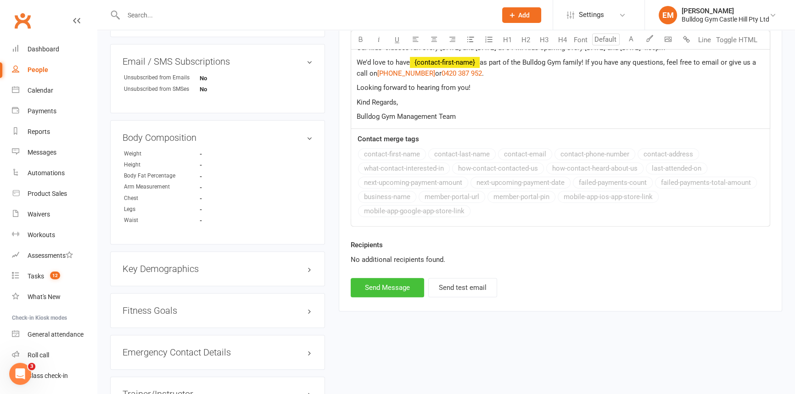
drag, startPoint x: 389, startPoint y: 286, endPoint x: 403, endPoint y: 282, distance: 13.8
click at [389, 286] on button "Send Message" at bounding box center [387, 287] width 73 height 19
select select
